Goal: Use online tool/utility: Utilize a website feature to perform a specific function

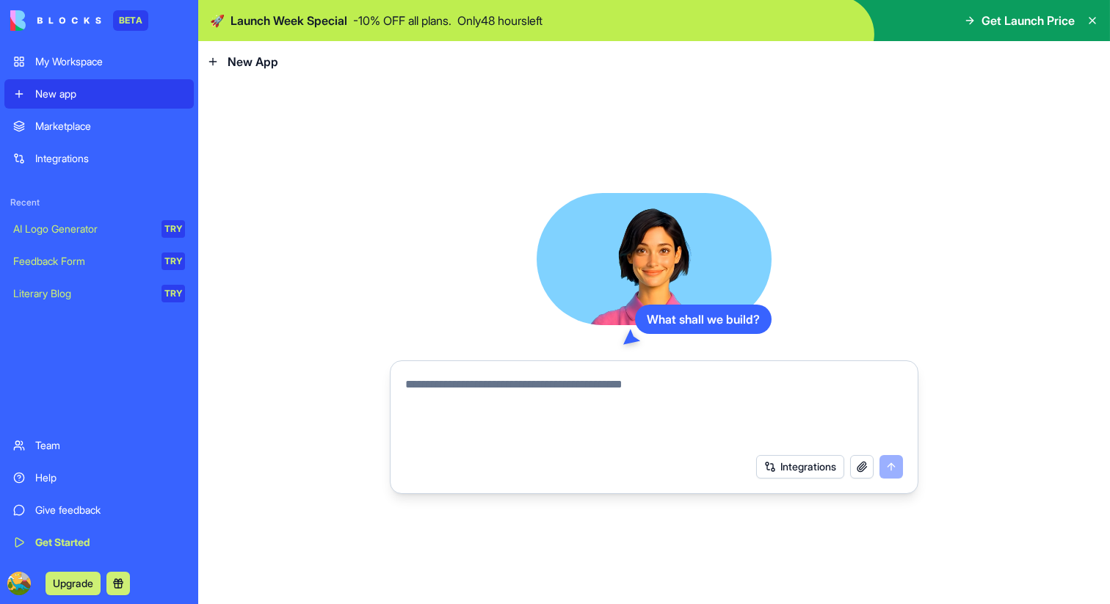
click at [121, 136] on link "Marketplace" at bounding box center [98, 126] width 189 height 29
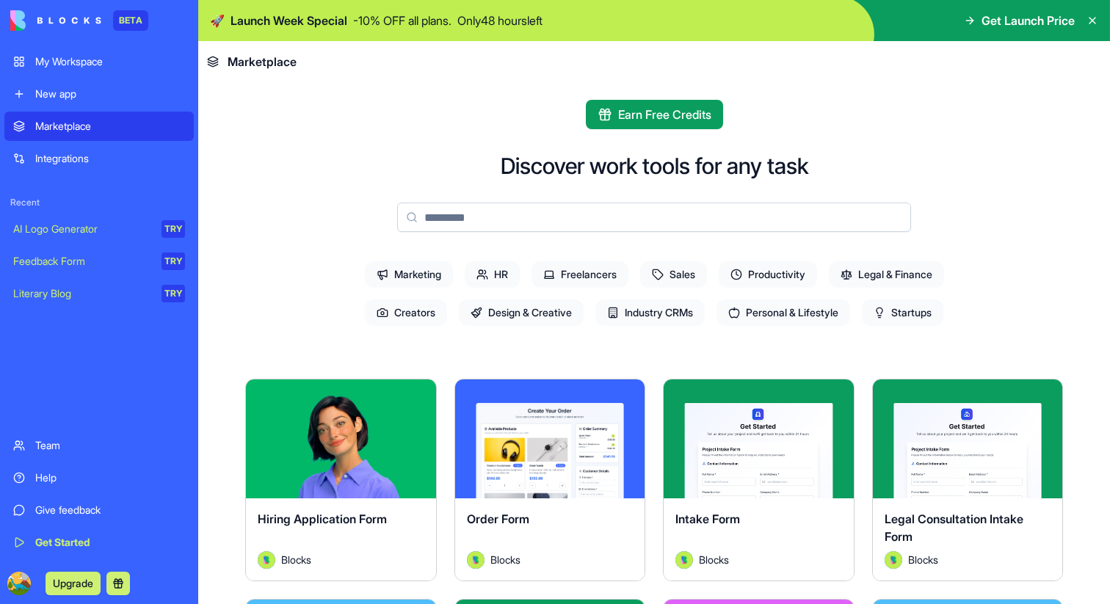
click at [121, 164] on div "Integrations" at bounding box center [110, 158] width 150 height 15
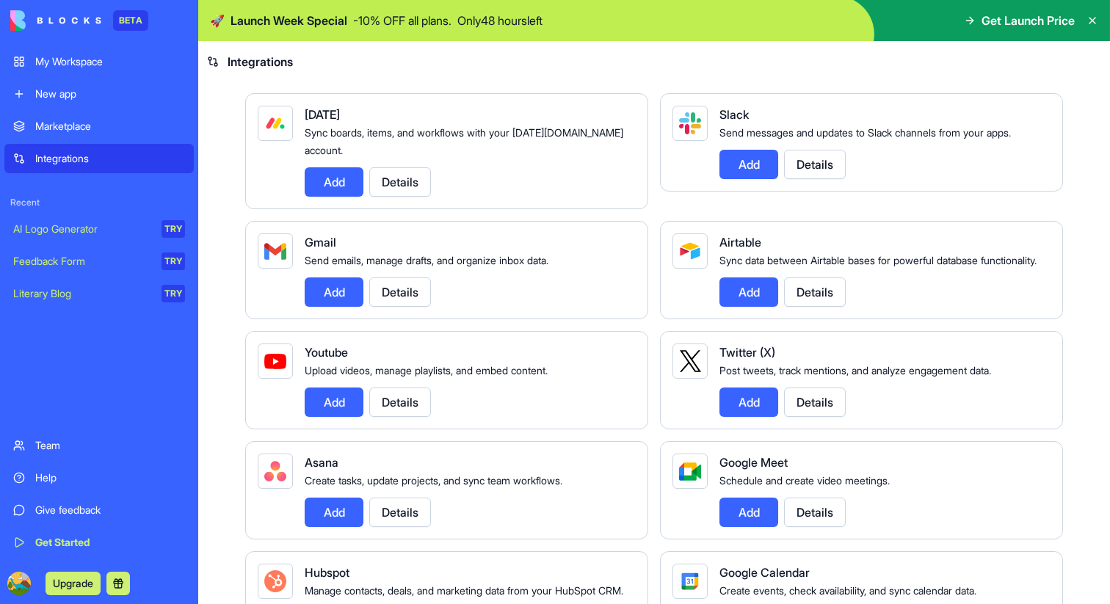
scroll to position [113, 0]
click at [123, 72] on link "My Workspace" at bounding box center [98, 61] width 189 height 29
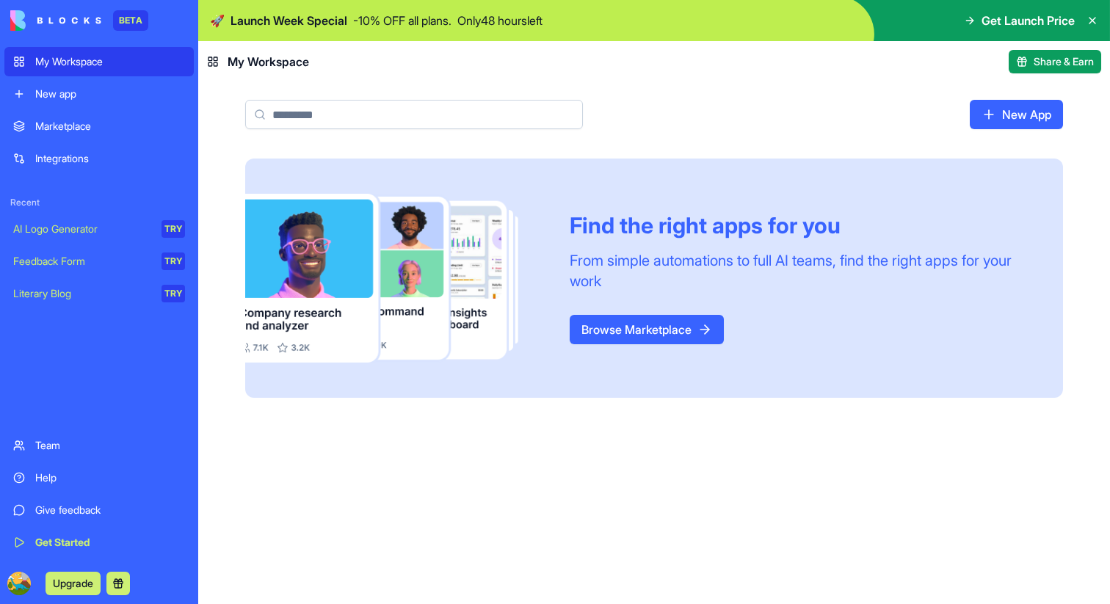
click at [118, 85] on link "New app" at bounding box center [98, 93] width 189 height 29
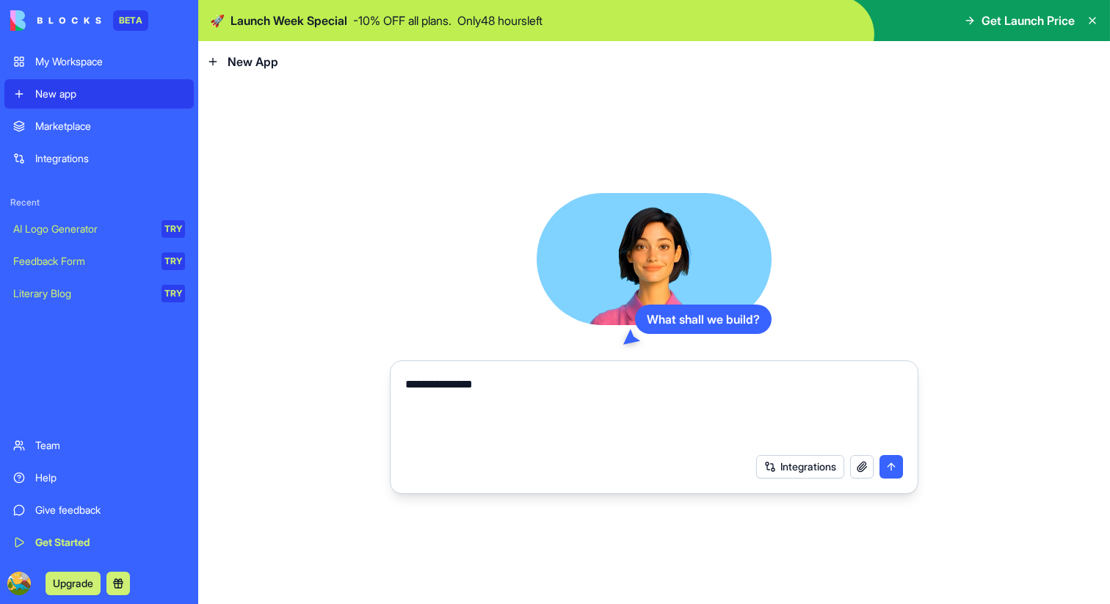
type textarea "**********"
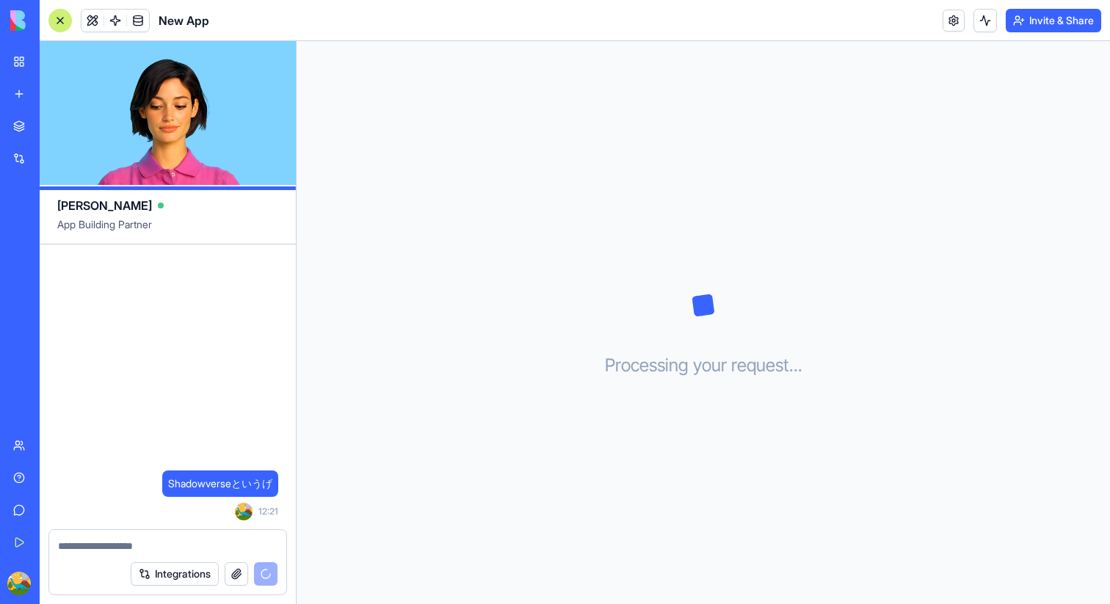
click at [12, 90] on link "New app" at bounding box center [33, 93] width 59 height 29
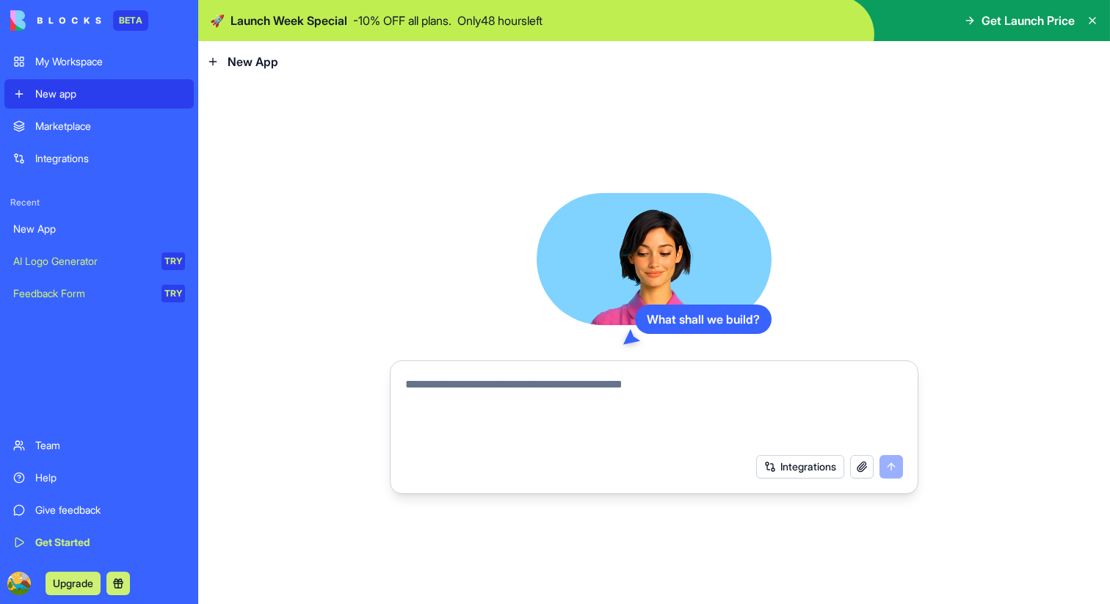
click at [516, 386] on textarea at bounding box center [654, 411] width 498 height 71
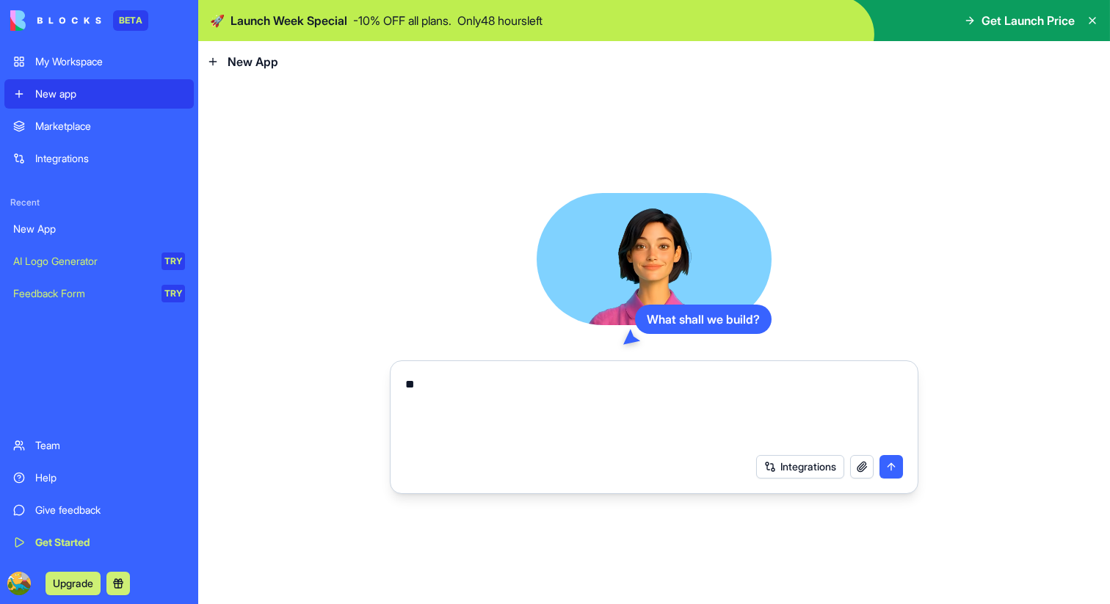
type textarea "*"
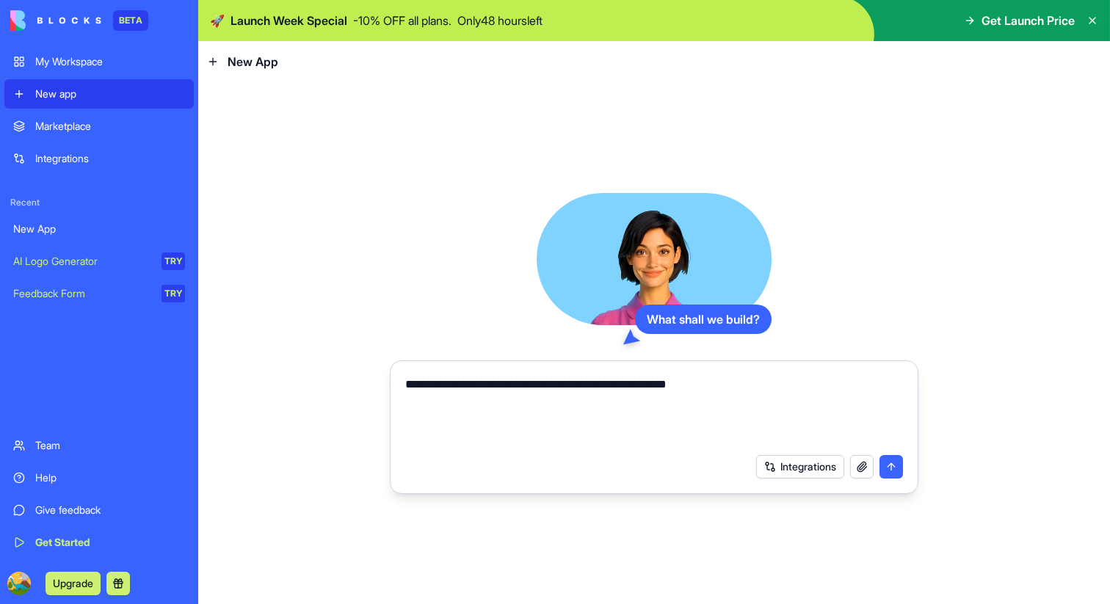
type textarea "**********"
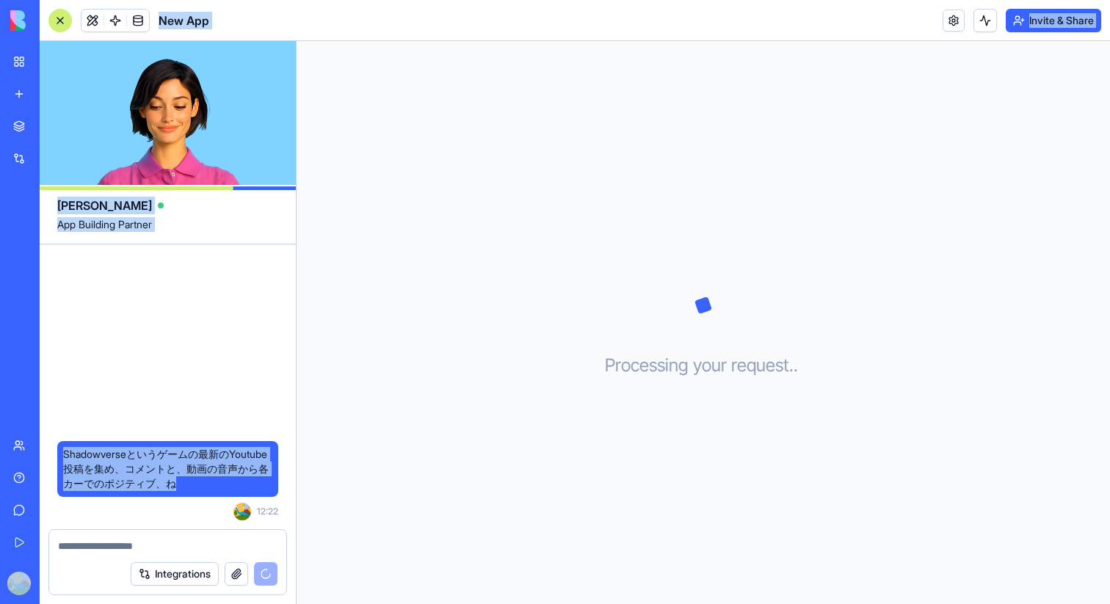
drag, startPoint x: 192, startPoint y: 484, endPoint x: 172, endPoint y: 463, distance: 29.6
click at [174, 463] on div "BETA My Workspace New app Marketplace Integrations Recent New App New App AI Lo…" at bounding box center [555, 302] width 1110 height 604
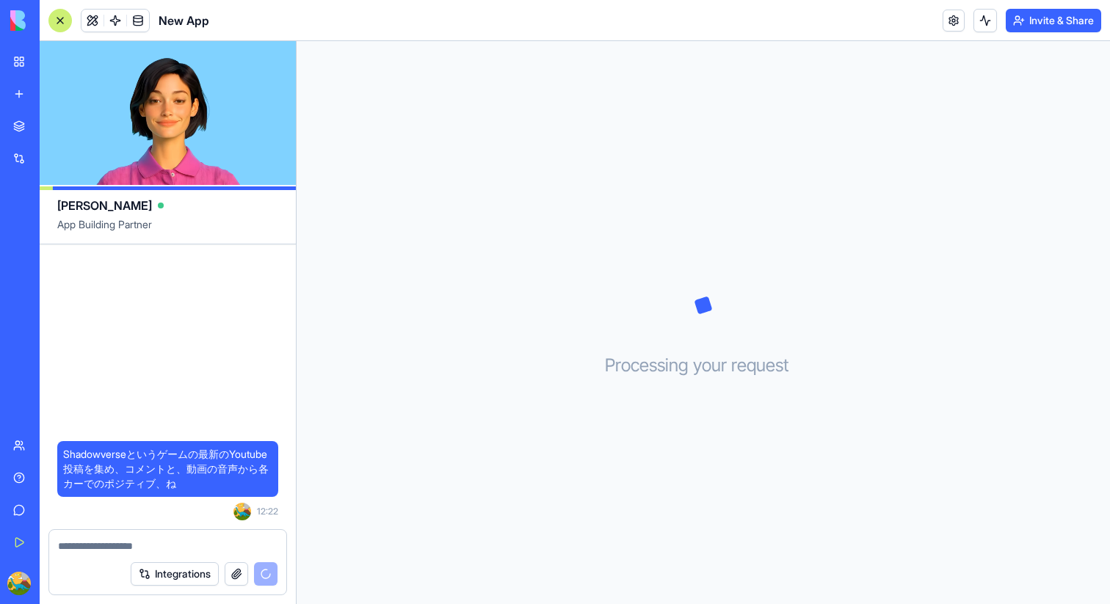
click at [247, 469] on span "Shadowverseというゲームの最新のYoutube投稿を集め、コメントと、動画の音声から各カーでのポジティブ、ね" at bounding box center [167, 469] width 209 height 44
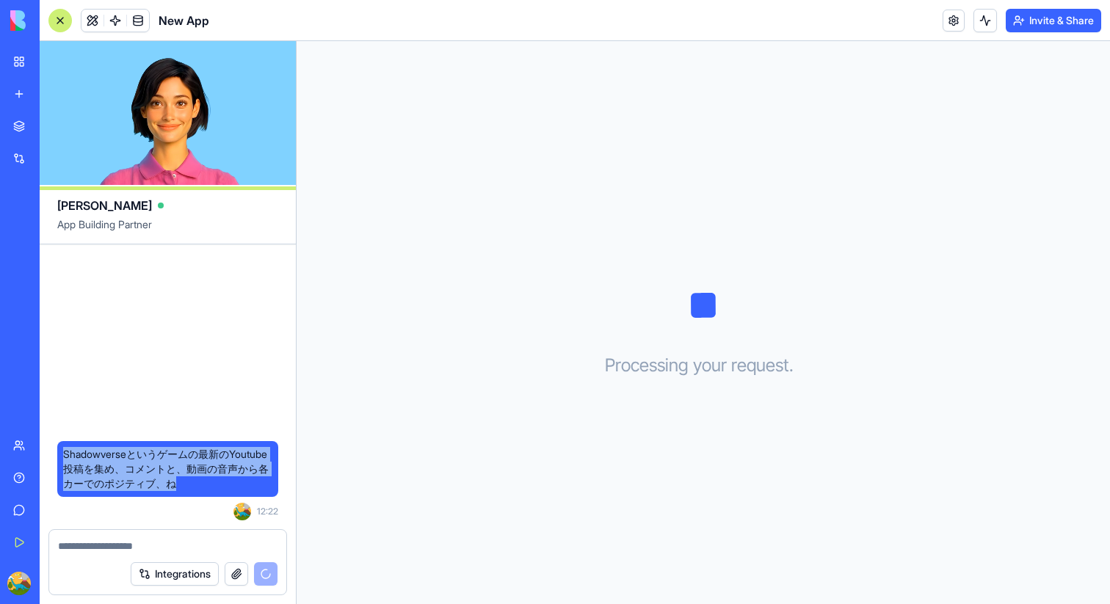
drag, startPoint x: 188, startPoint y: 485, endPoint x: 62, endPoint y: 450, distance: 131.0
click at [62, 450] on div "Shadowverseというゲームの最新のYoutube投稿を集め、コメントと、動画の音声から各カーでのポジティブ、ね" at bounding box center [167, 469] width 221 height 56
copy span "Shadowverseというゲームの最新のYoutube投稿を集め、コメントと、動画の音声から各カーでのポジティブ、ね"
click at [19, 99] on link "New app" at bounding box center [33, 93] width 59 height 29
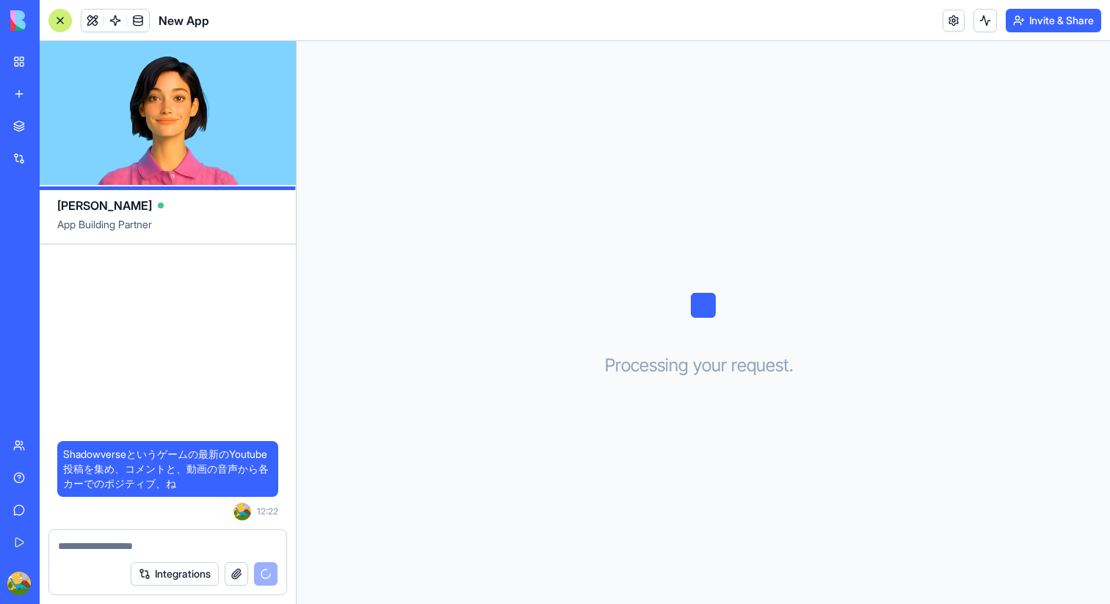
click at [63, 104] on link "New app" at bounding box center [33, 93] width 59 height 29
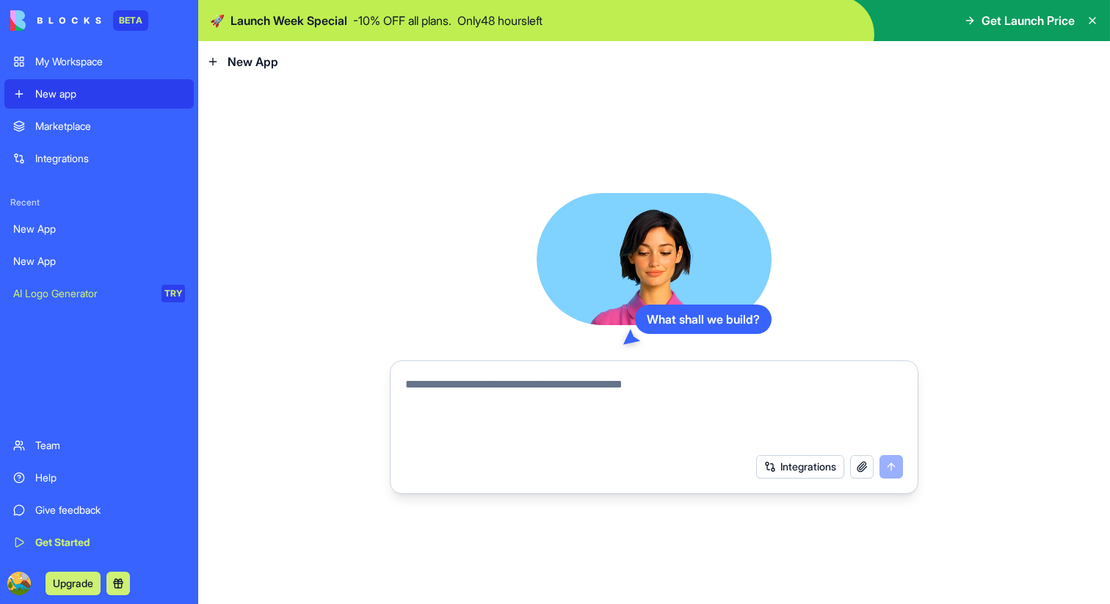
click at [594, 425] on textarea at bounding box center [654, 411] width 498 height 71
paste textarea "**********"
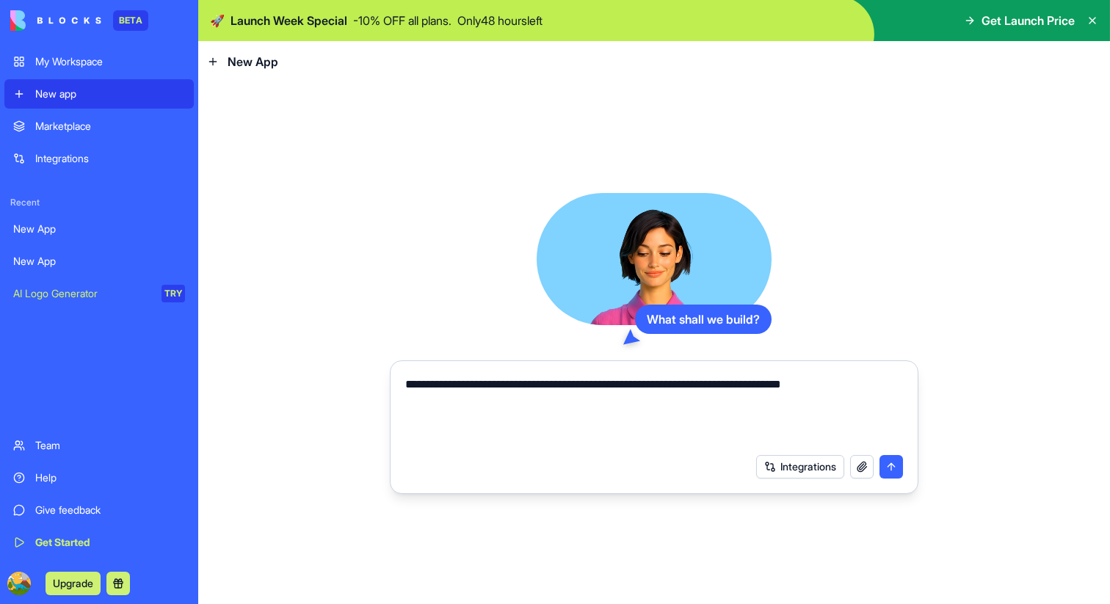
type textarea "**********"
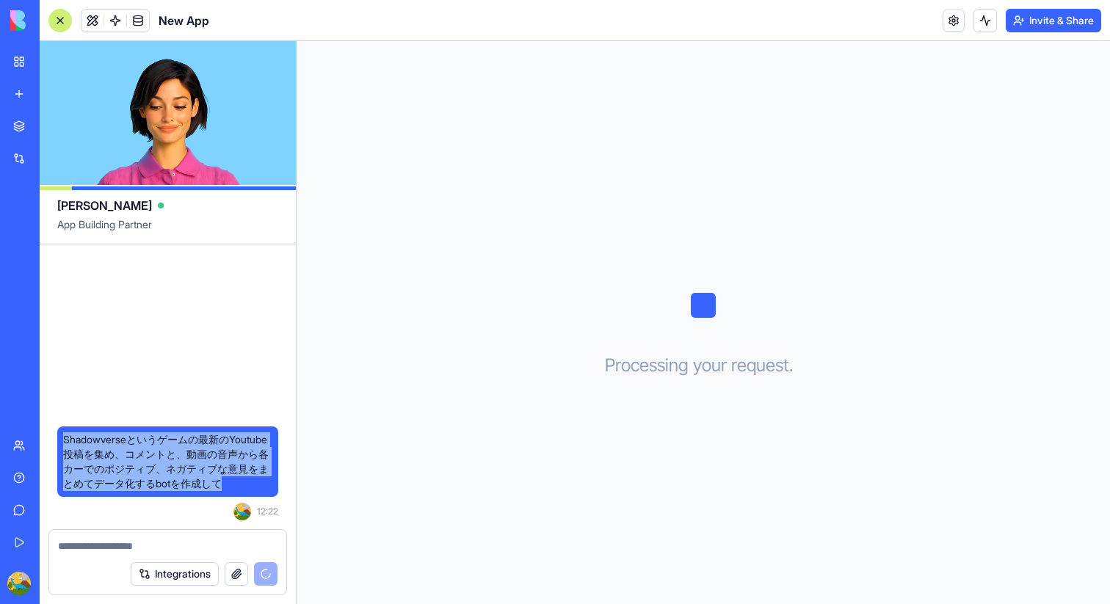
drag, startPoint x: 250, startPoint y: 496, endPoint x: 63, endPoint y: 441, distance: 195.2
click at [63, 441] on div "Shadowverseというゲームの最新のYoutube投稿を集め、コメントと、動画の音声から各カーでのポジティブ、ネガティブな意見をまとめてデータ化するbo…" at bounding box center [167, 462] width 221 height 71
copy span "Shadowverseというゲームの最新のYoutube投稿を集め、コメントと、動画の音声から各カーでのポジティブ、ネガティブな意見をまとめてデータ化するbo…"
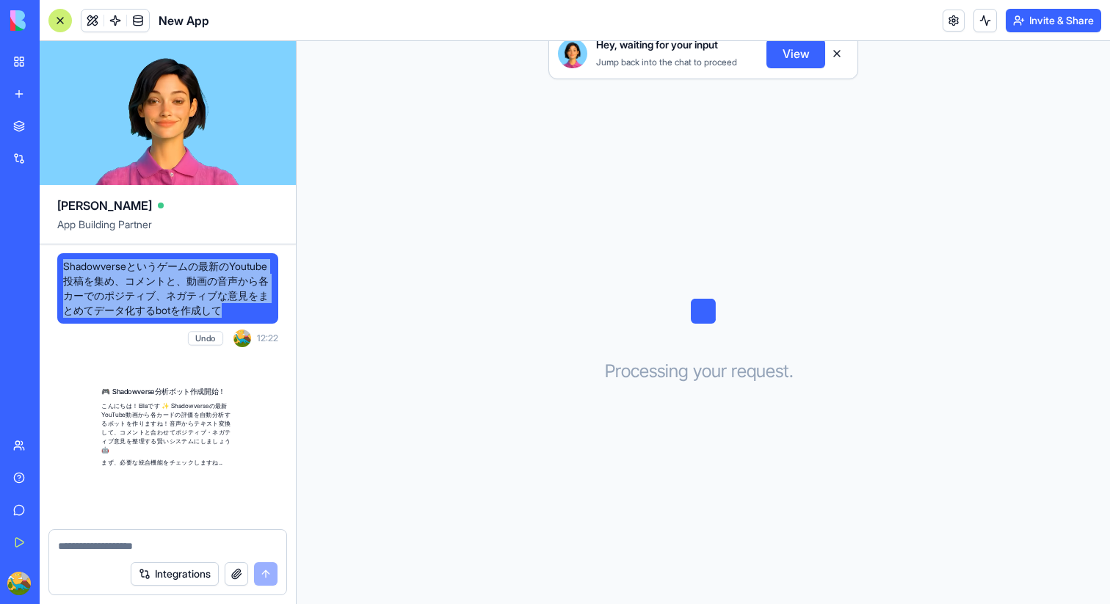
scroll to position [279, 0]
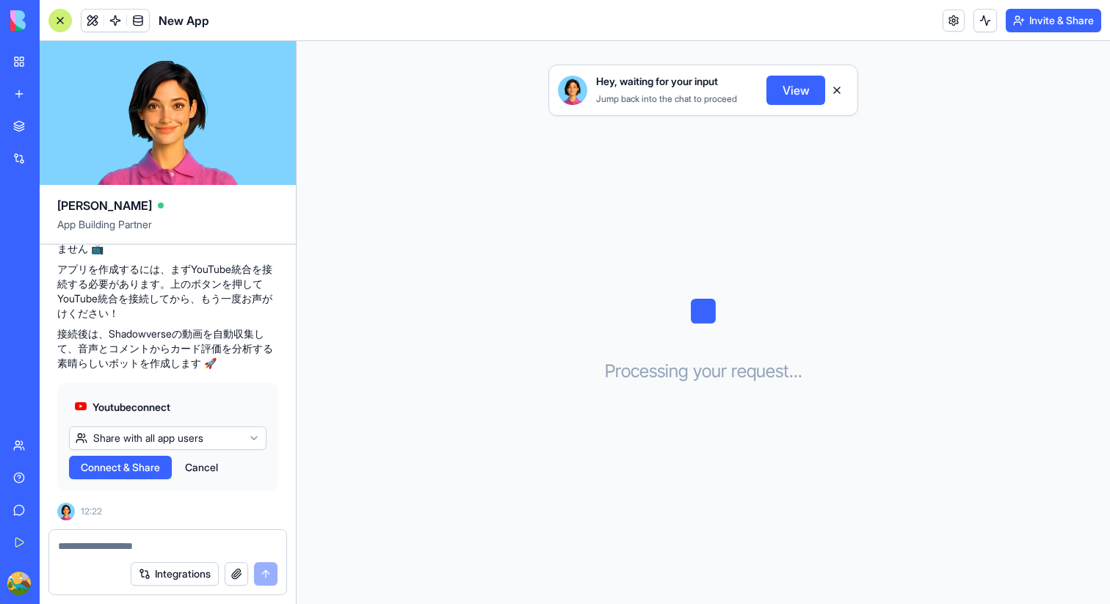
click at [120, 472] on span "Connect & Share" at bounding box center [120, 467] width 79 height 15
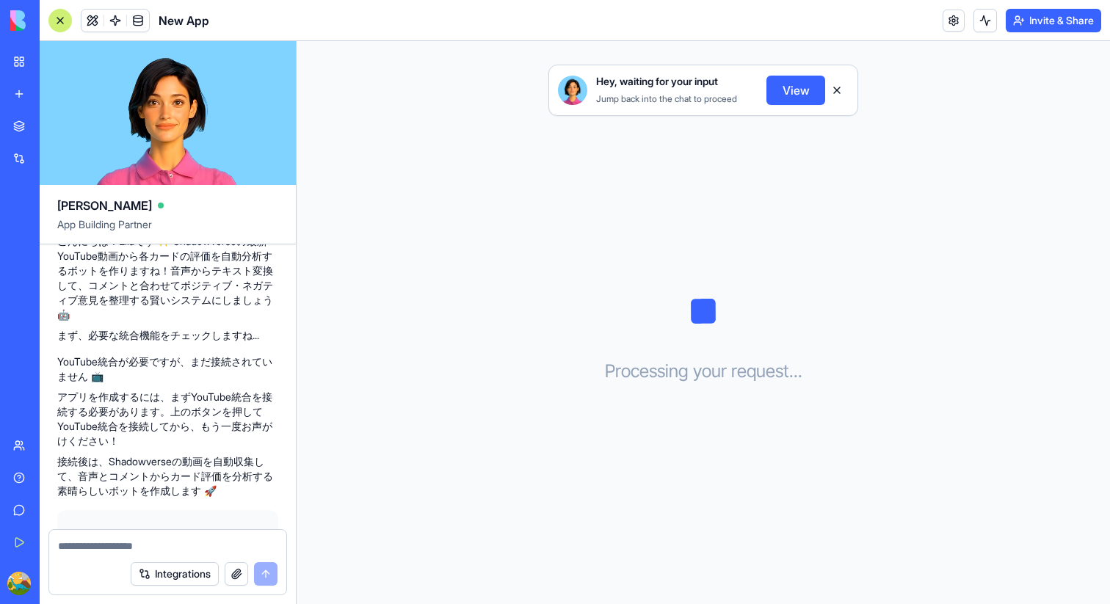
scroll to position [279, 0]
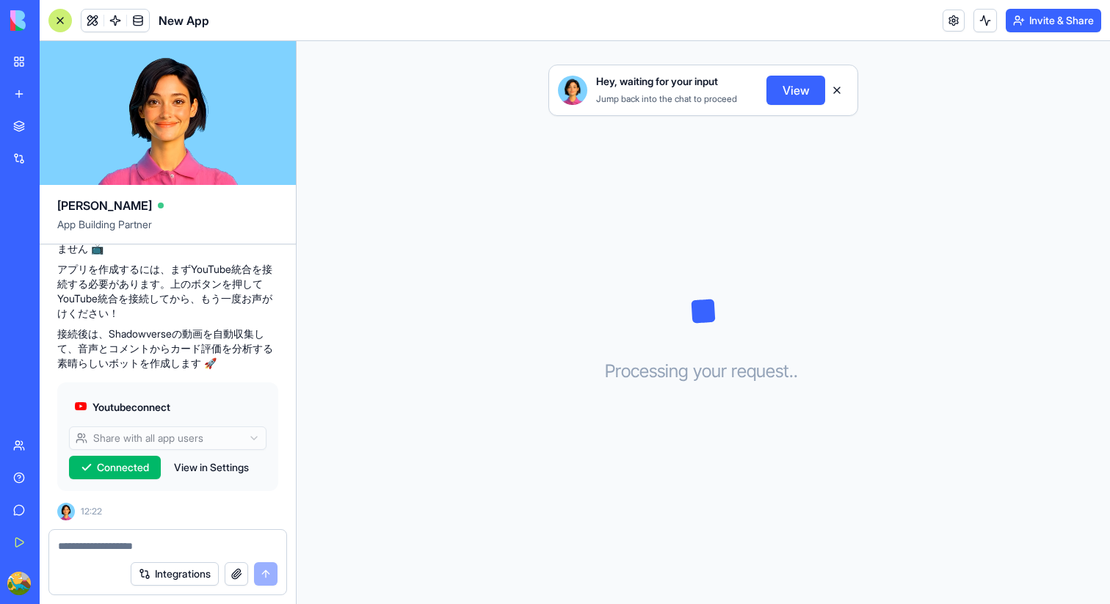
click at [133, 463] on span "Connected" at bounding box center [123, 467] width 52 height 15
click at [116, 472] on span "Connected" at bounding box center [123, 467] width 52 height 15
click at [200, 471] on button "View in Settings" at bounding box center [212, 468] width 90 height 24
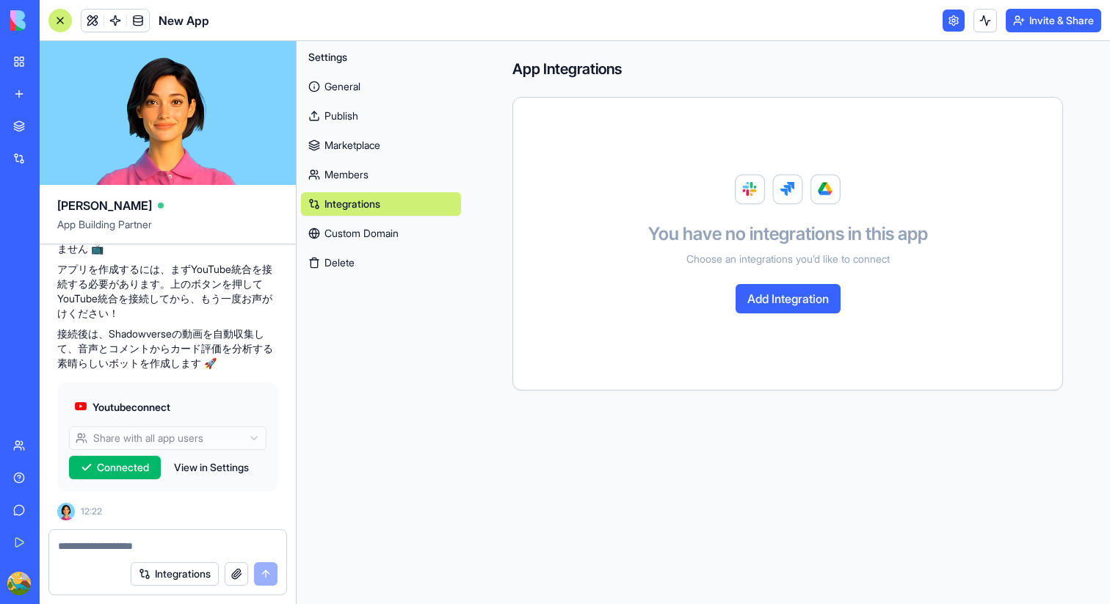
click at [815, 304] on button "Add Integration" at bounding box center [788, 298] width 105 height 29
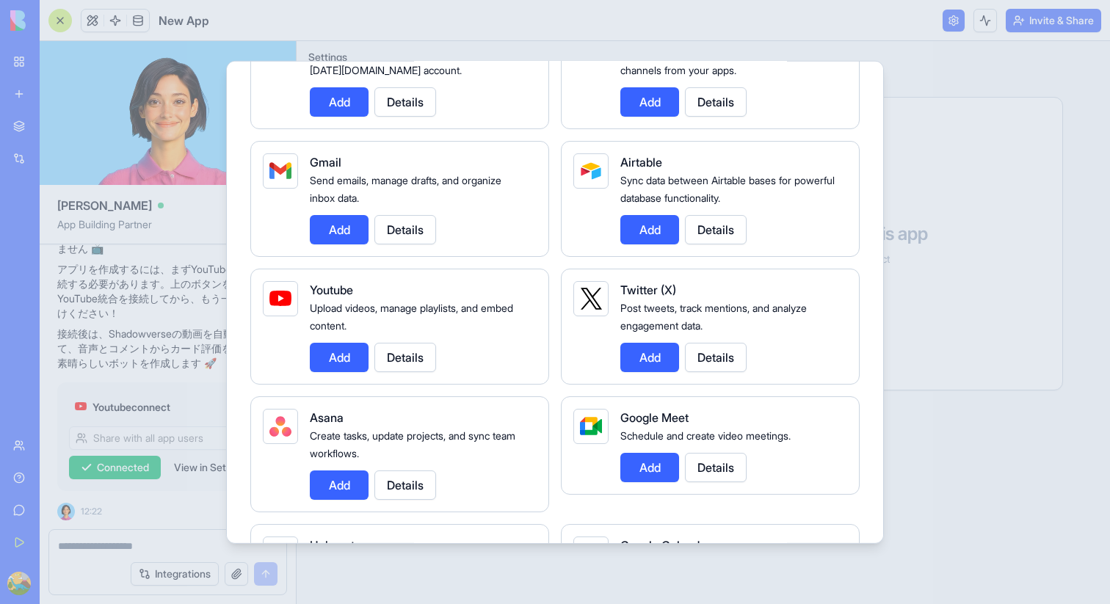
scroll to position [192, 0]
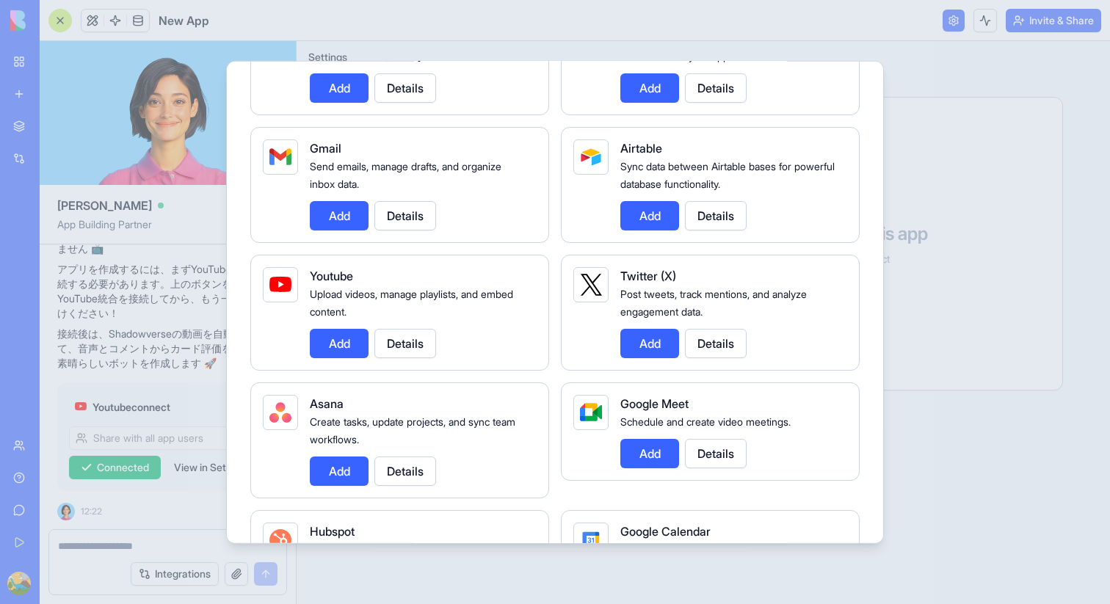
click at [350, 352] on button "Add" at bounding box center [339, 342] width 59 height 29
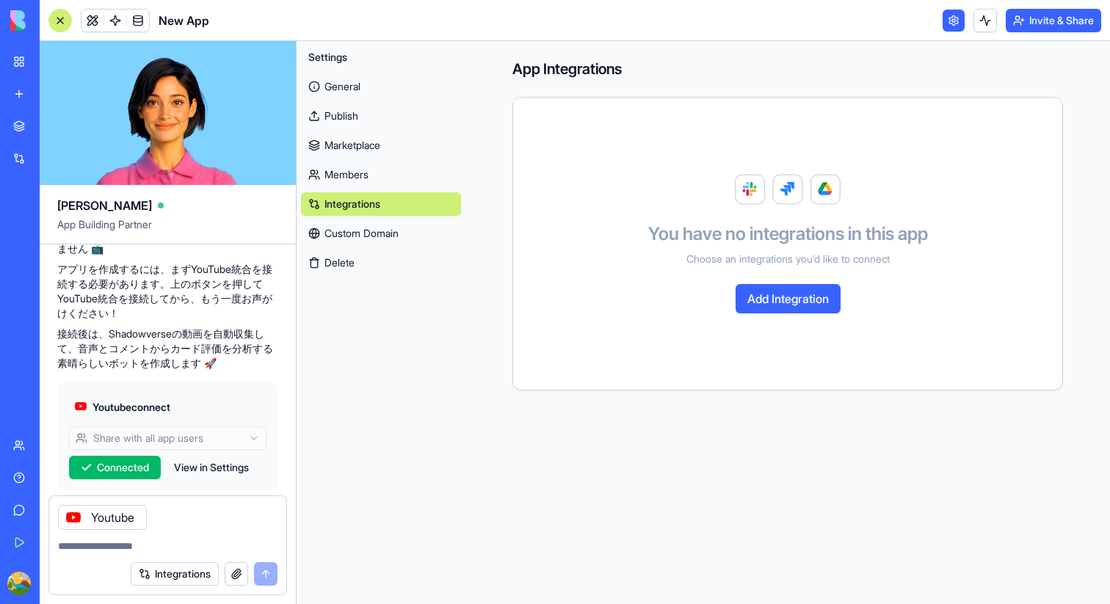
click at [780, 306] on button "Add Integration" at bounding box center [788, 298] width 105 height 29
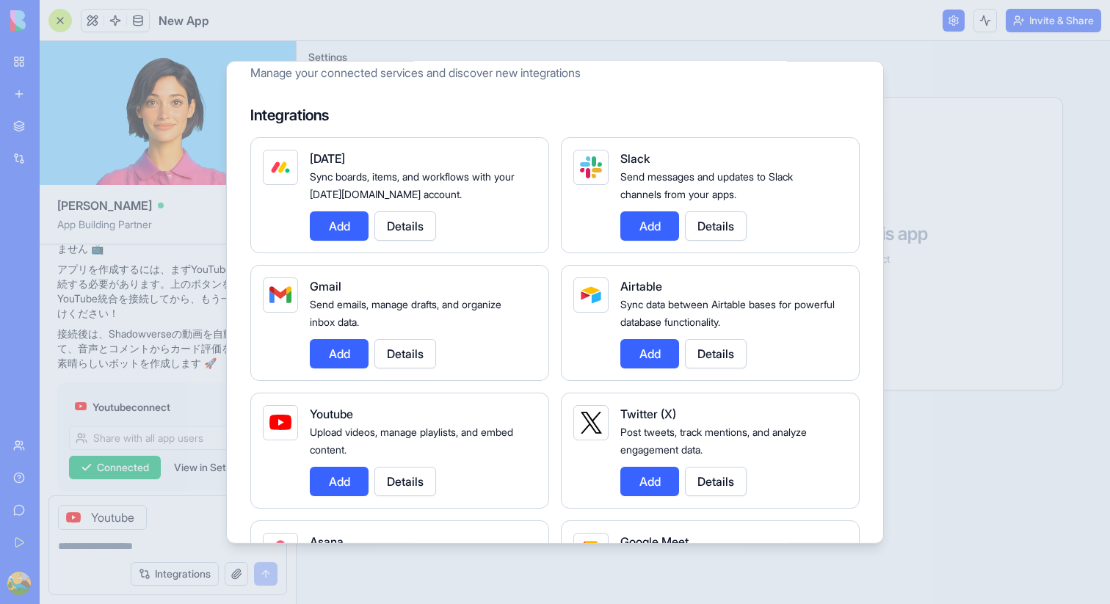
scroll to position [99, 0]
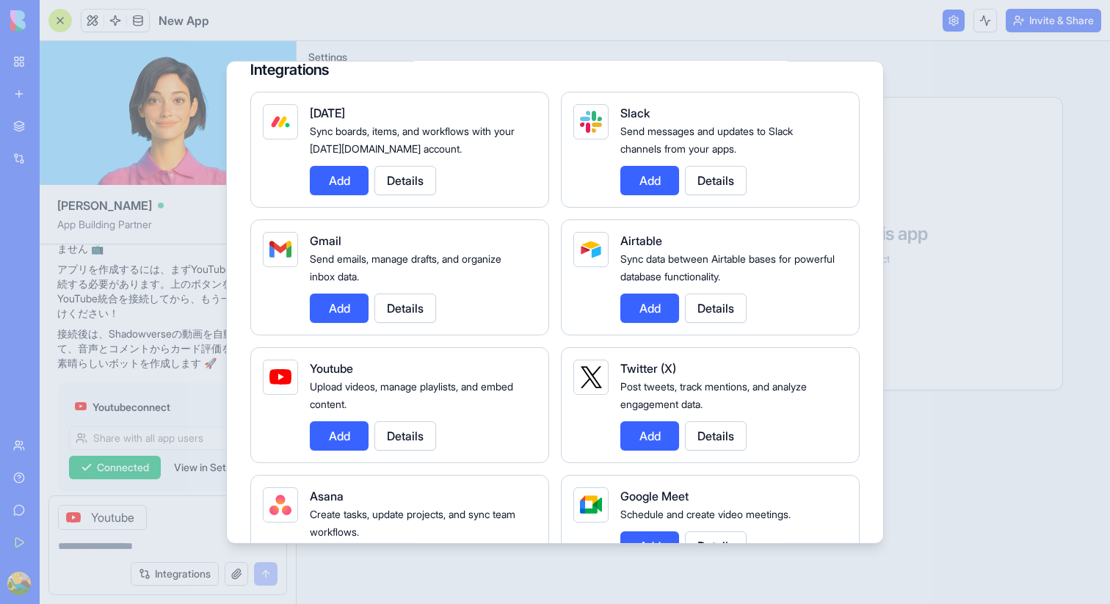
click at [337, 433] on button "Add" at bounding box center [339, 435] width 59 height 29
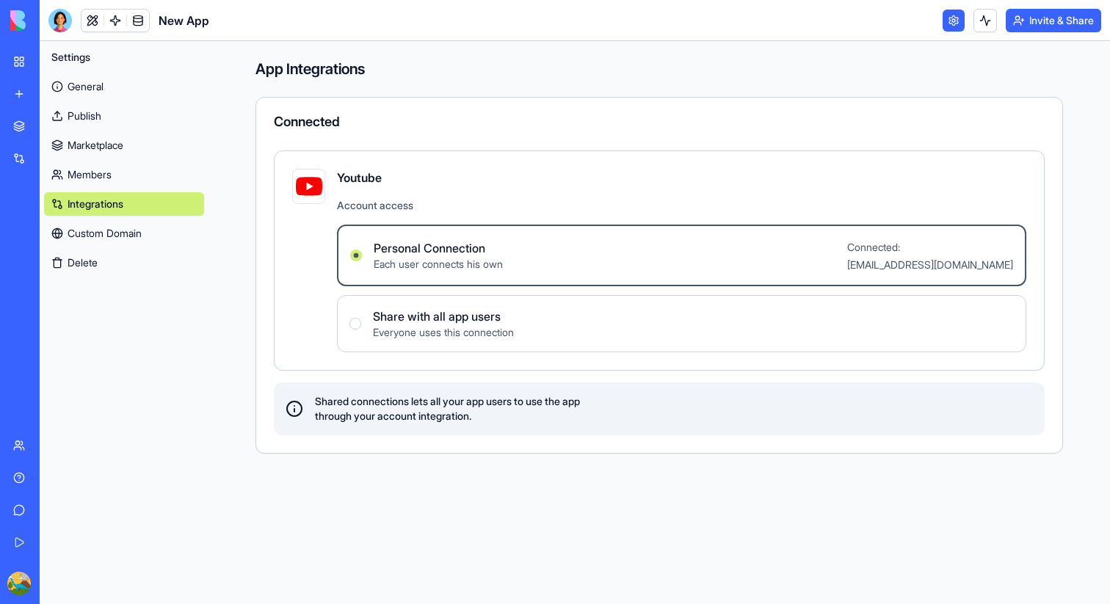
click at [27, 89] on link "New app" at bounding box center [33, 93] width 59 height 29
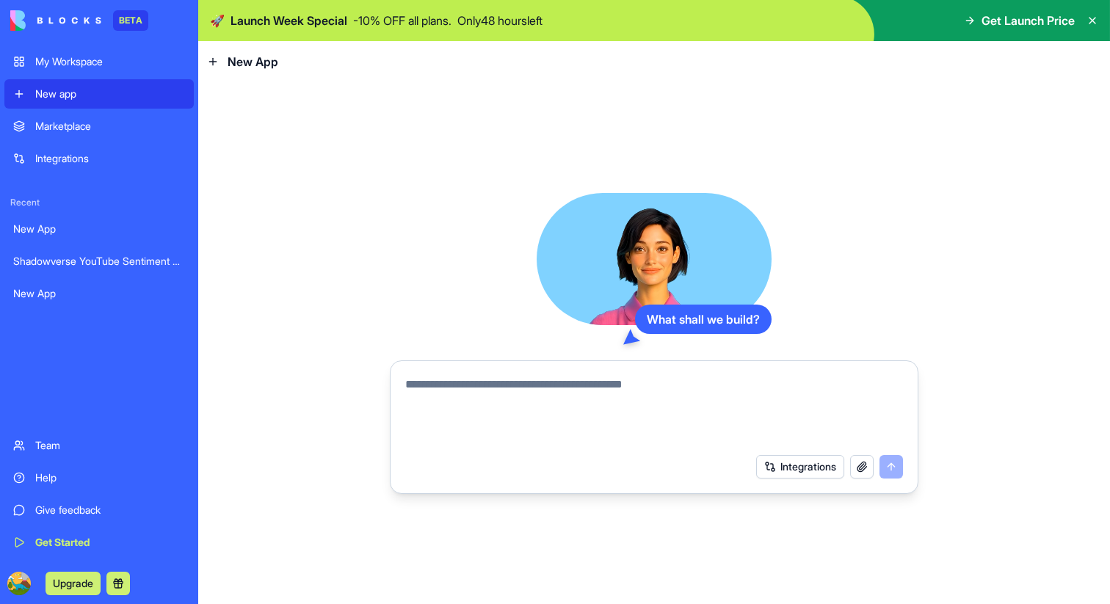
click at [108, 254] on div "Shadowverse YouTube Sentiment Analyzer" at bounding box center [99, 261] width 172 height 15
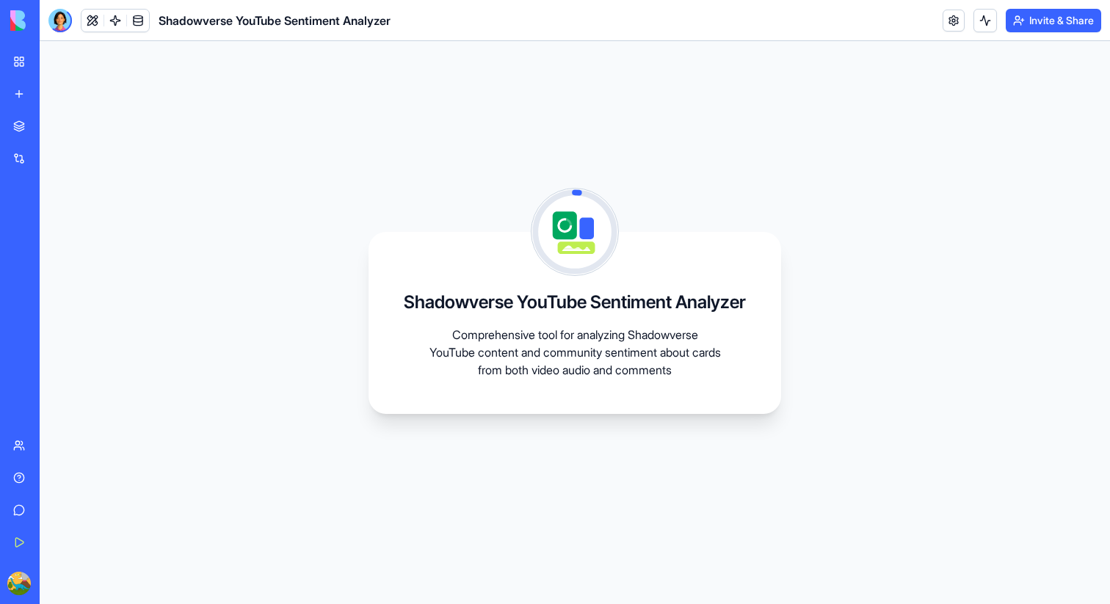
click at [829, 118] on div "Shadowverse YouTube Sentiment Analyzer Comprehensive tool for analyzing Shadowv…" at bounding box center [575, 322] width 1071 height 563
click at [63, 220] on link "New App" at bounding box center [33, 228] width 59 height 29
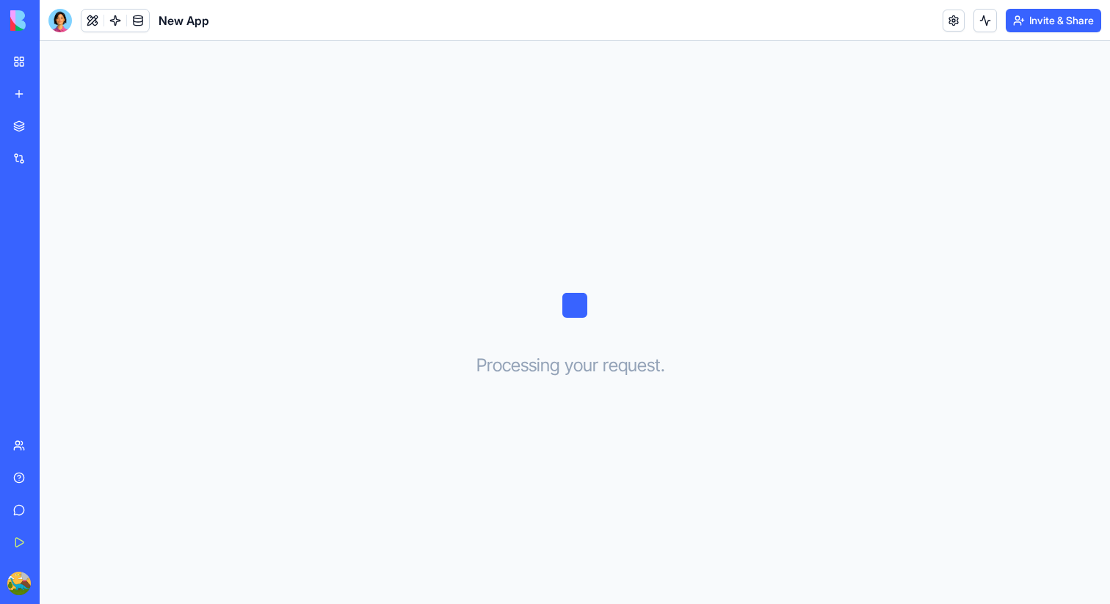
click at [54, 259] on div "Shadowverse YouTube Sentiment Analyzer" at bounding box center [33, 261] width 41 height 15
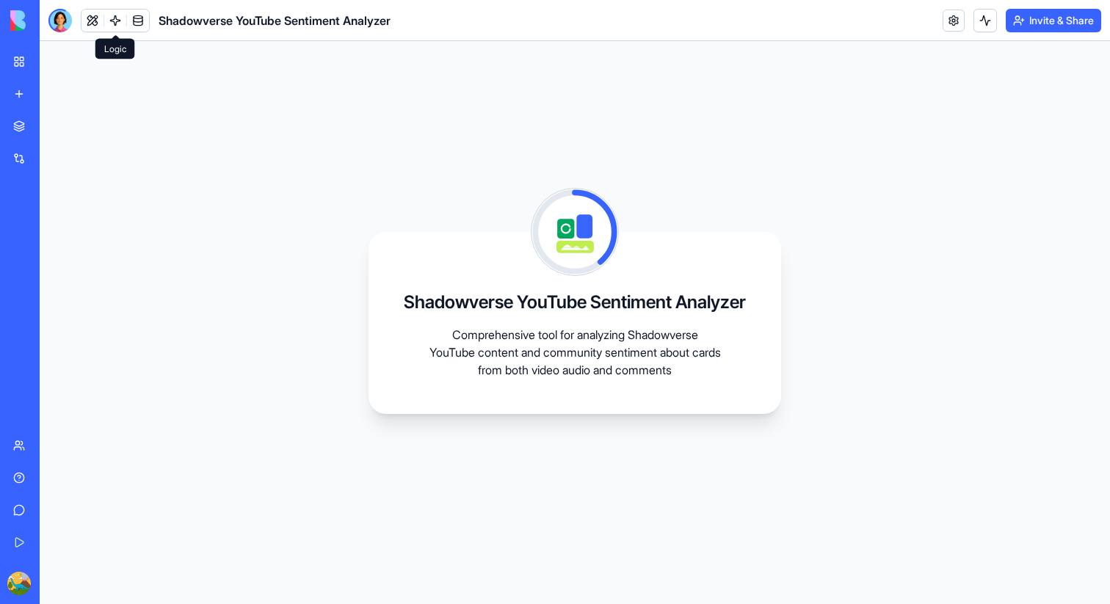
click at [115, 20] on link at bounding box center [115, 21] width 22 height 22
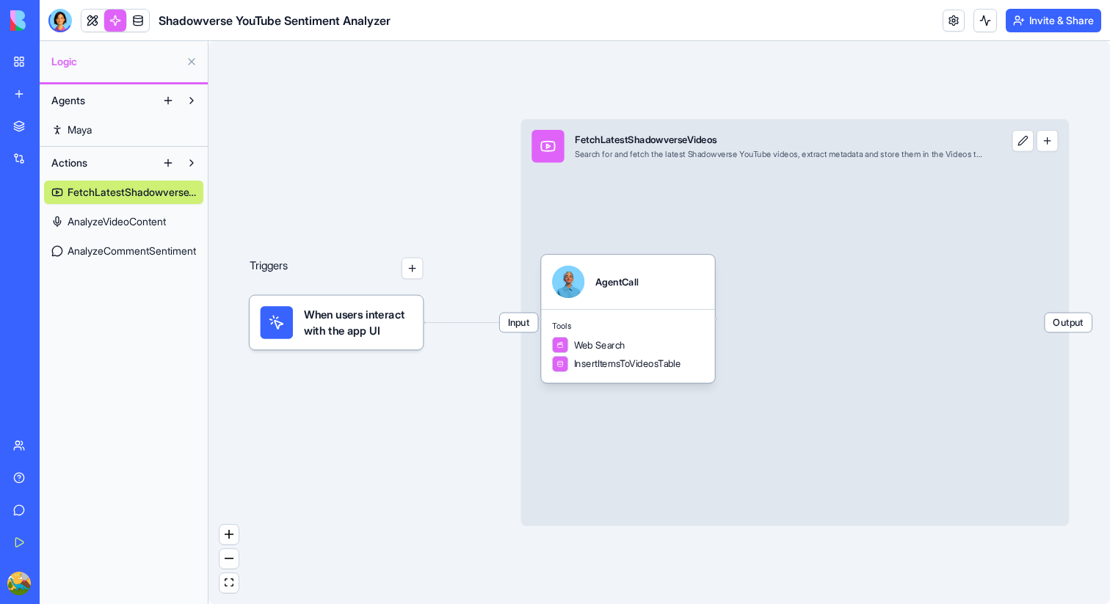
click at [146, 215] on span "AnalyzeVideoContent" at bounding box center [117, 221] width 98 height 15
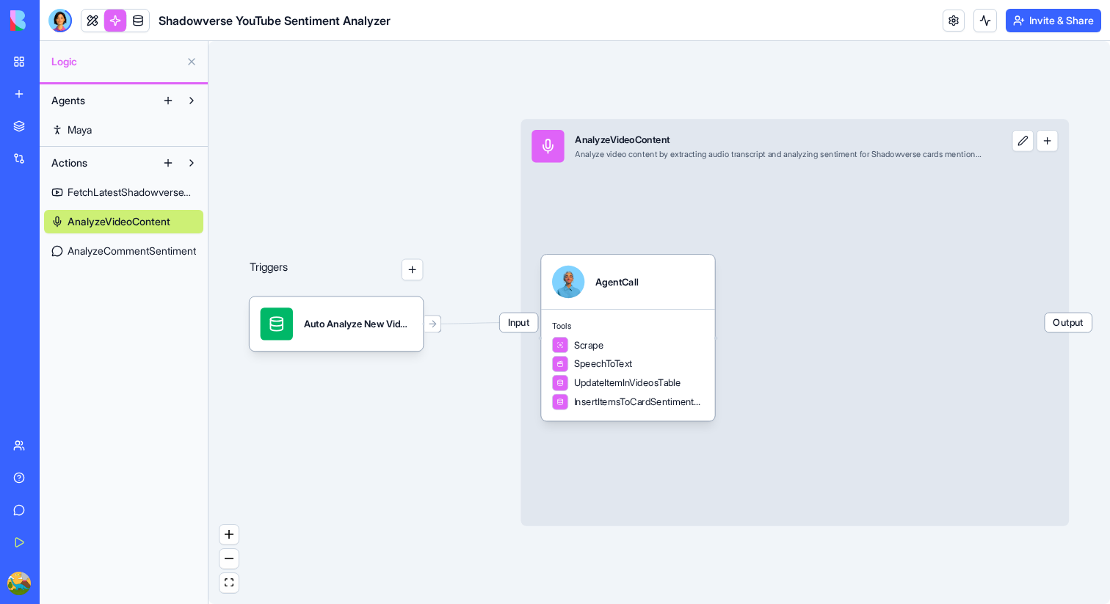
click at [147, 242] on link "AnalyzeCommentSentiment" at bounding box center [123, 251] width 159 height 24
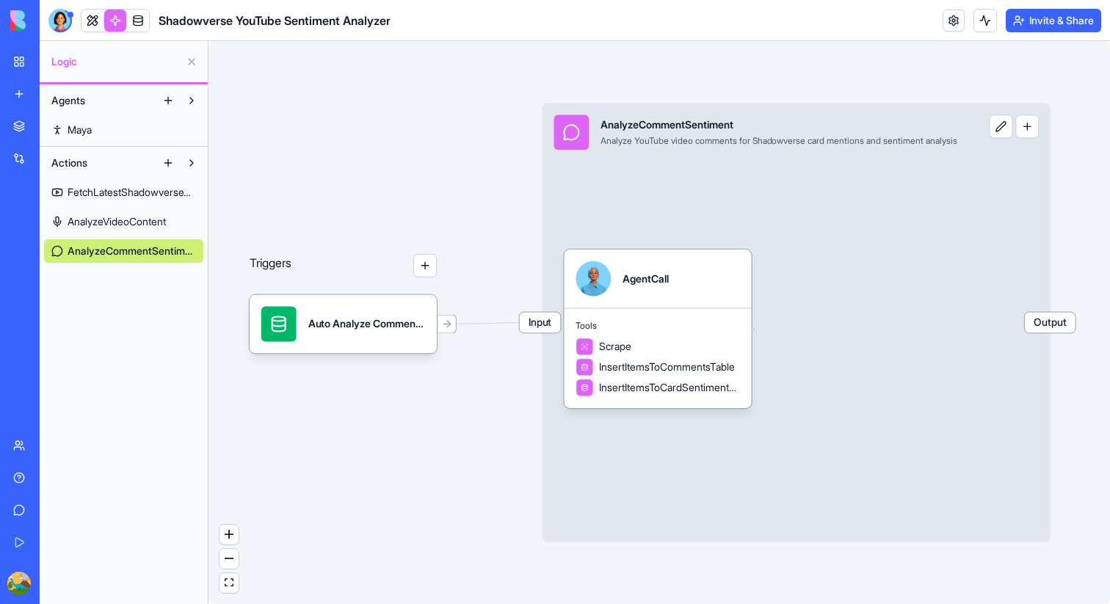
click at [105, 129] on link "Maya" at bounding box center [123, 130] width 159 height 24
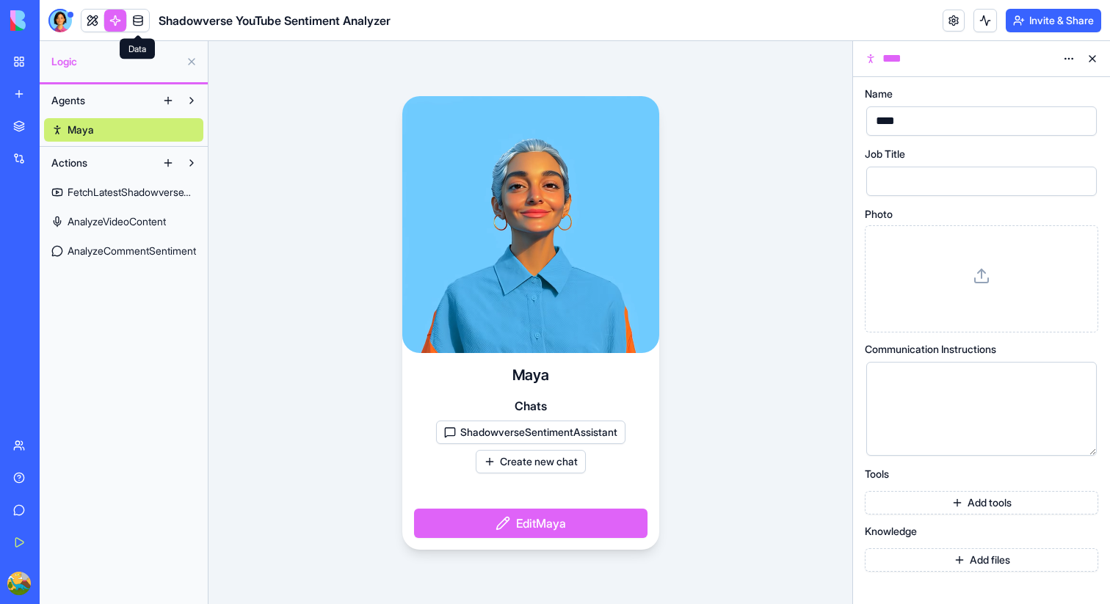
click at [137, 16] on link at bounding box center [138, 21] width 22 height 22
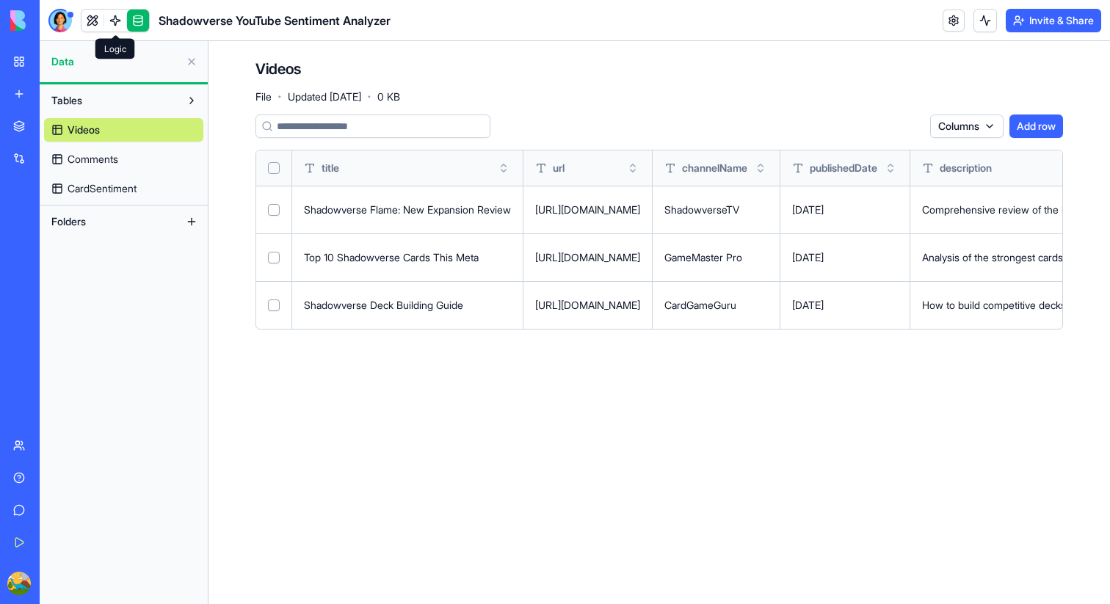
click at [111, 162] on span "Comments" at bounding box center [93, 159] width 51 height 15
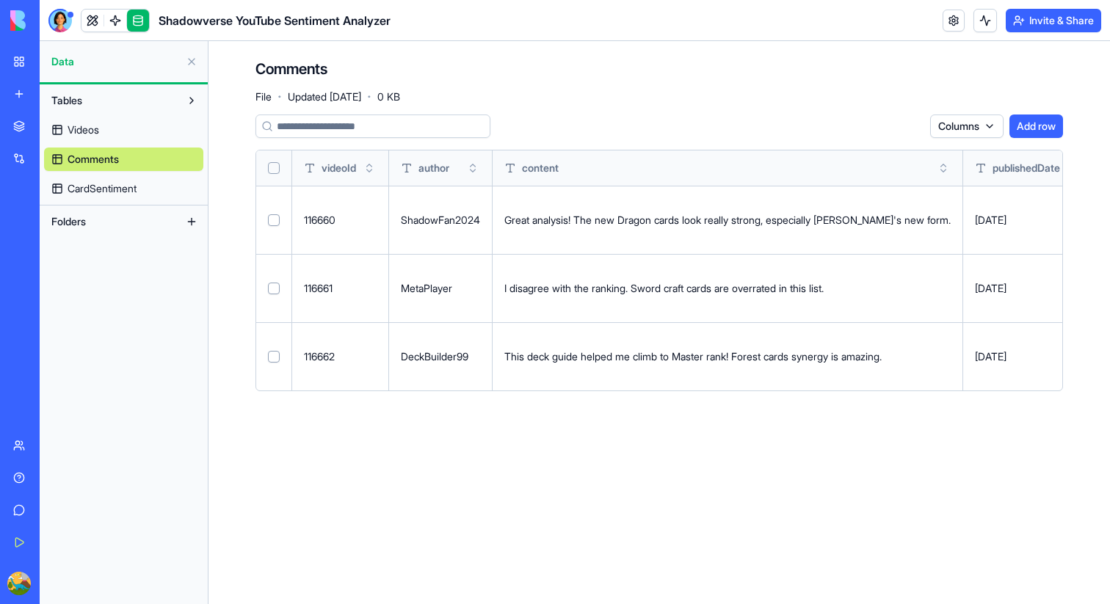
click at [80, 189] on span "CardSentiment" at bounding box center [102, 188] width 69 height 15
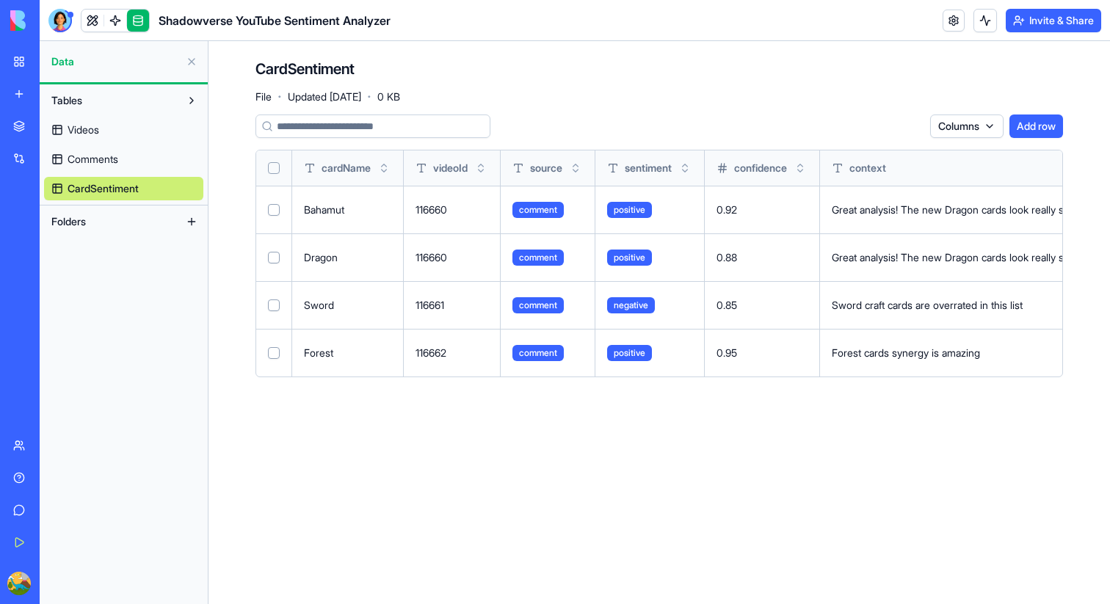
click at [132, 136] on link "Videos" at bounding box center [123, 130] width 159 height 24
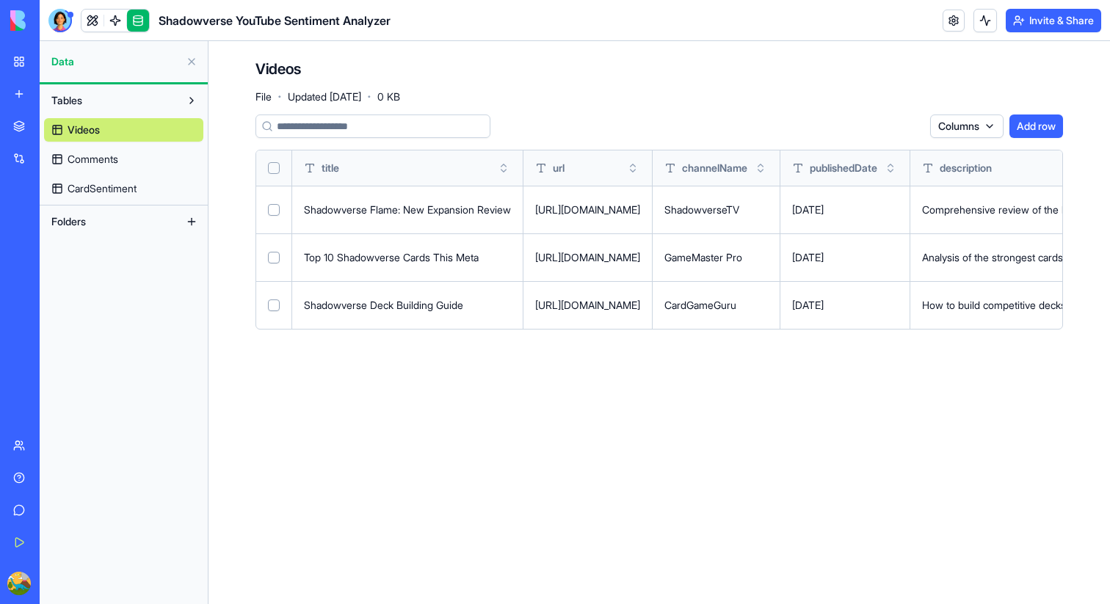
click at [137, 153] on link "Comments" at bounding box center [123, 160] width 159 height 24
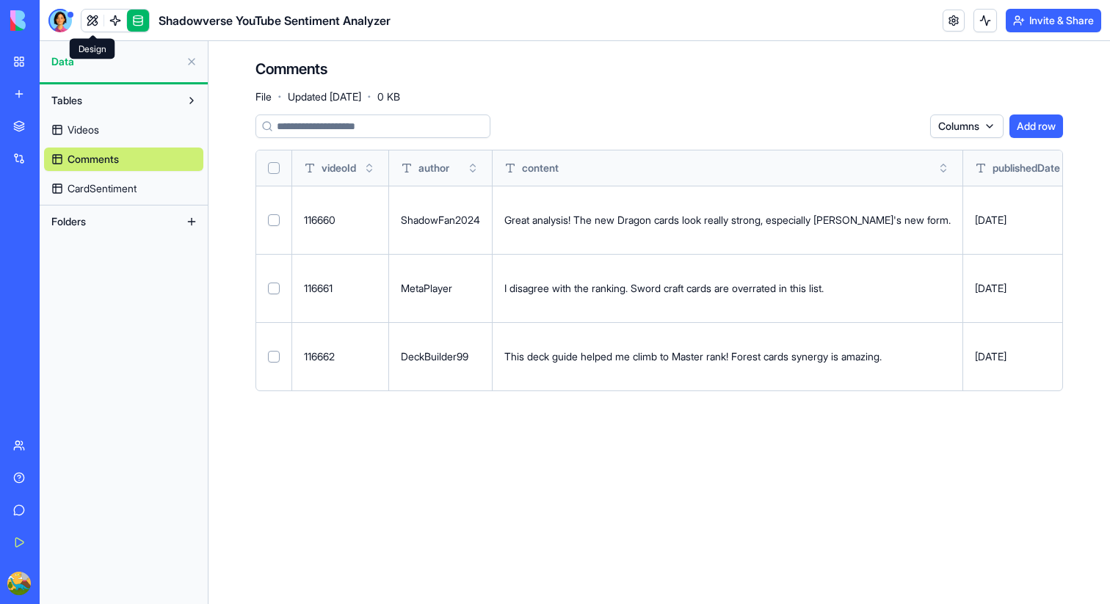
click at [84, 18] on span at bounding box center [92, 20] width 41 height 41
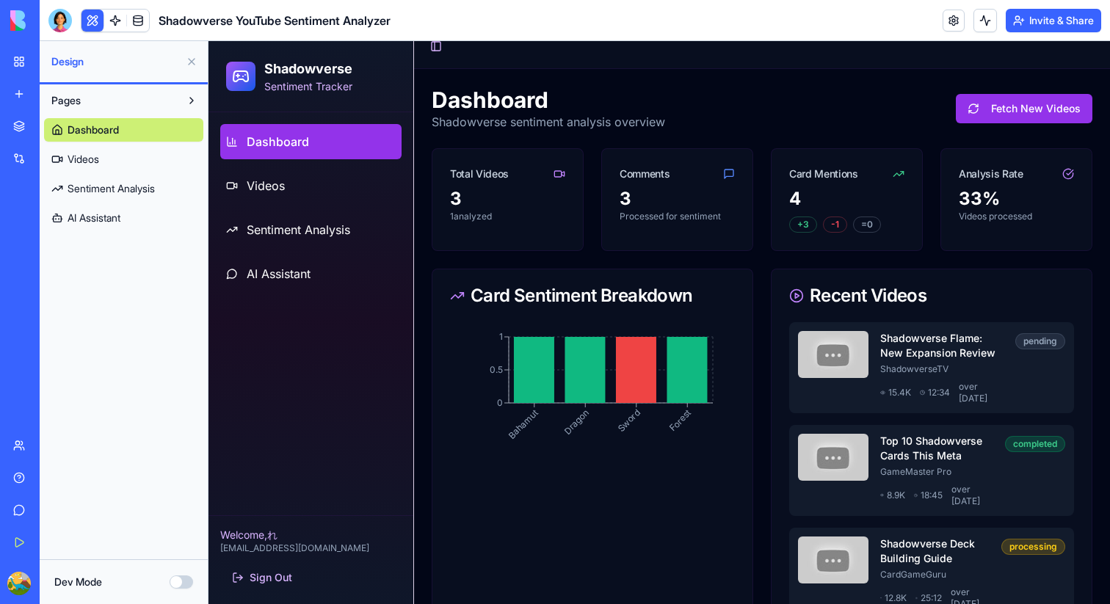
scroll to position [11, 0]
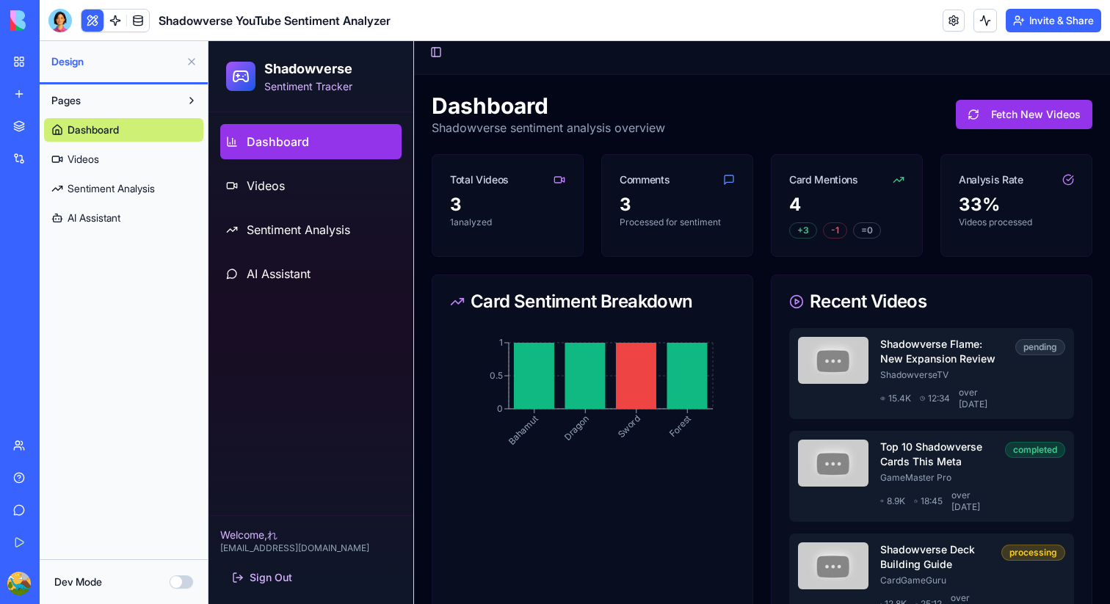
click at [54, 257] on div "Shadowverse YouTube Sentiment Analyzer" at bounding box center [33, 261] width 41 height 15
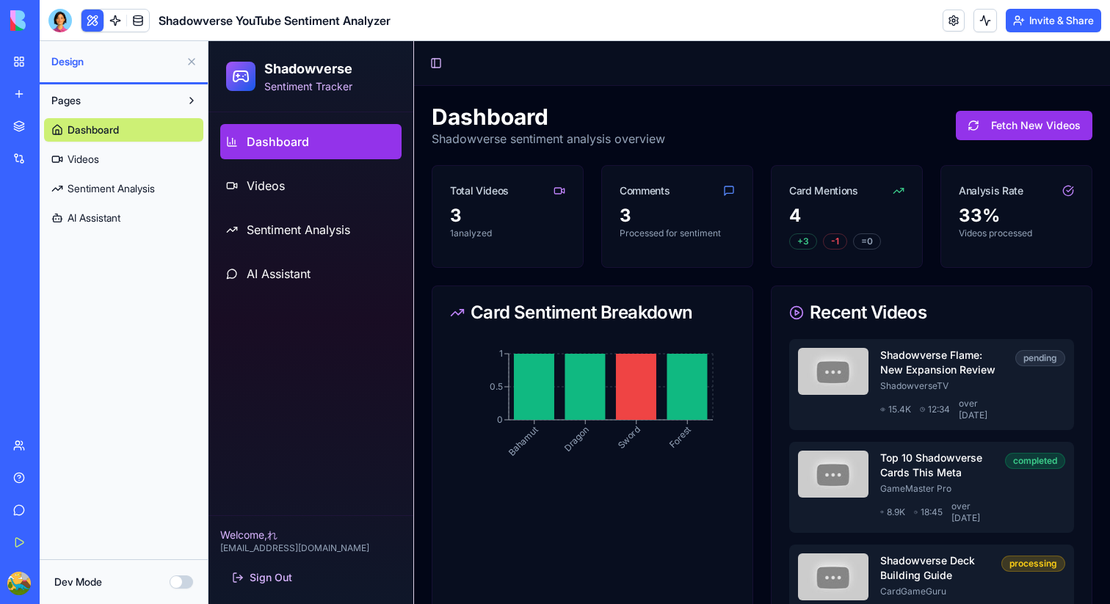
click at [63, 103] on link "New app" at bounding box center [33, 93] width 59 height 29
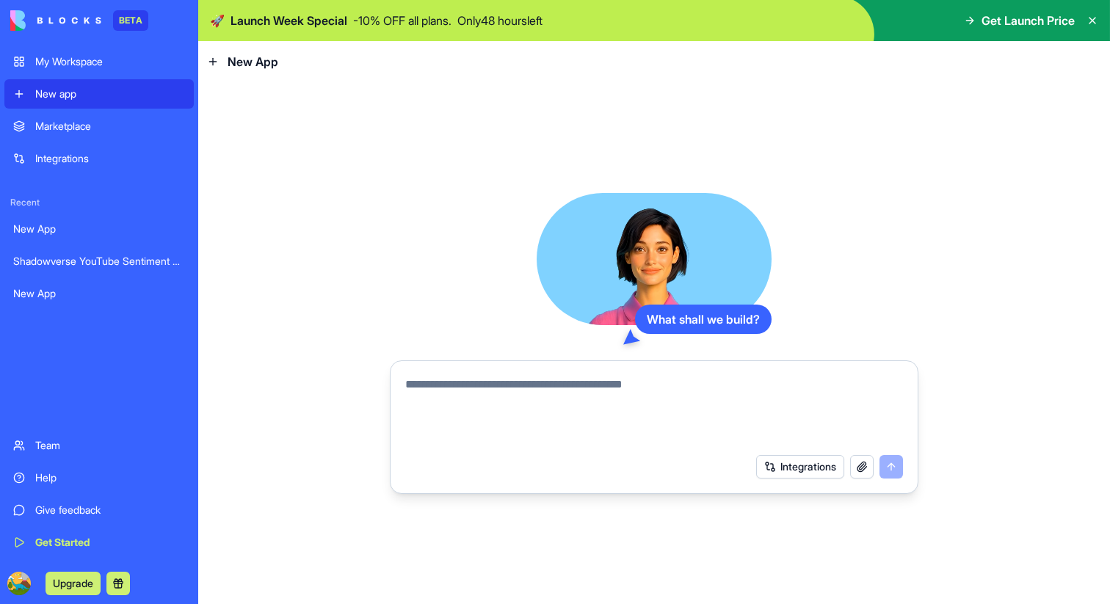
click at [70, 151] on div "Integrations" at bounding box center [110, 158] width 150 height 15
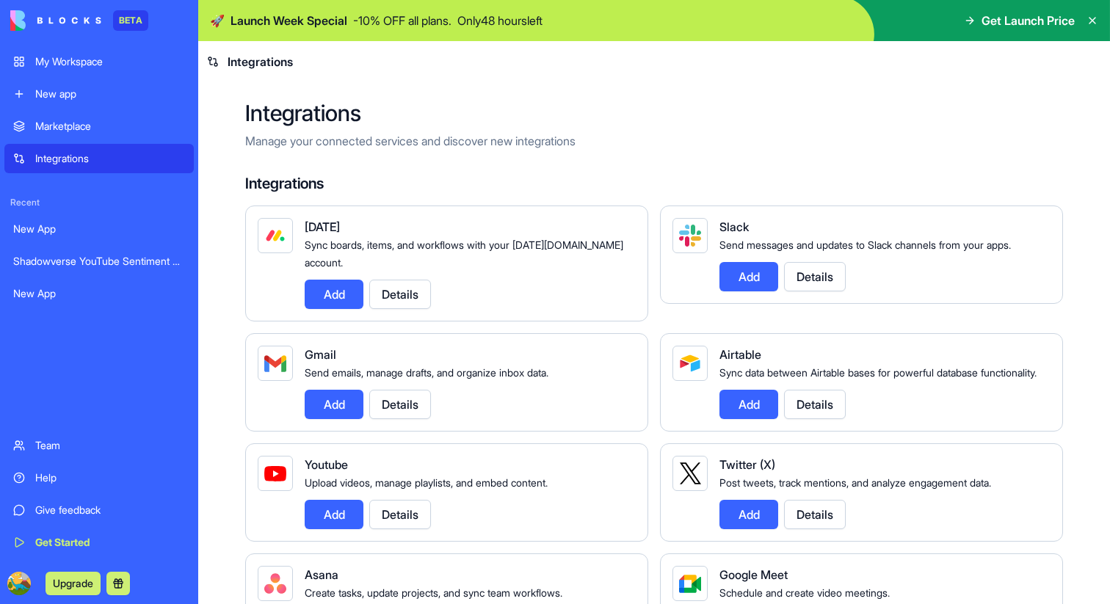
click at [76, 254] on div "Shadowverse YouTube Sentiment Analyzer" at bounding box center [99, 261] width 172 height 15
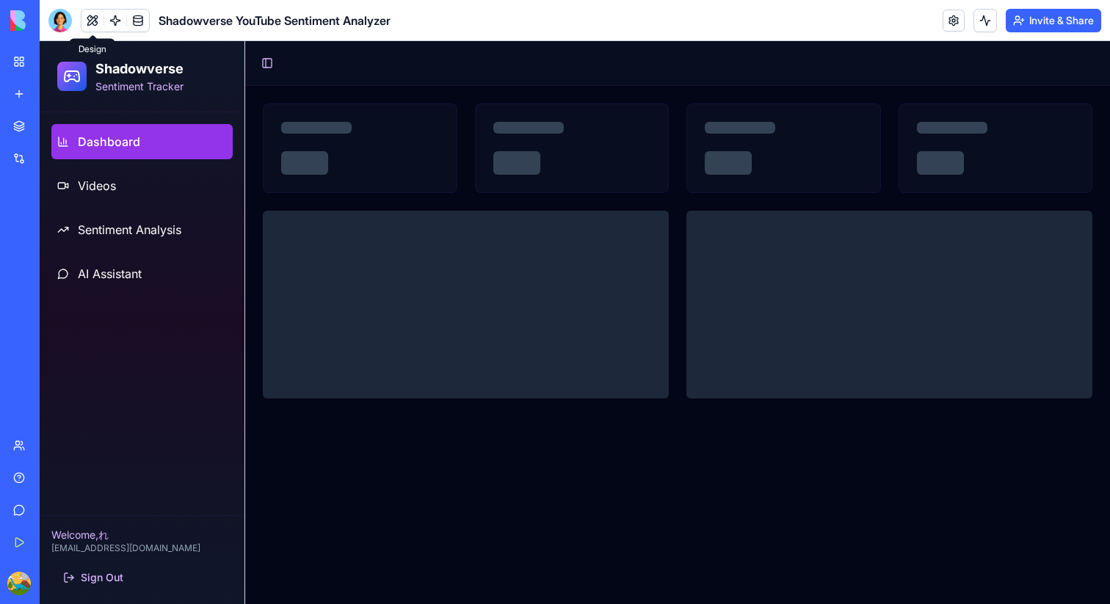
click at [94, 23] on button at bounding box center [93, 21] width 22 height 22
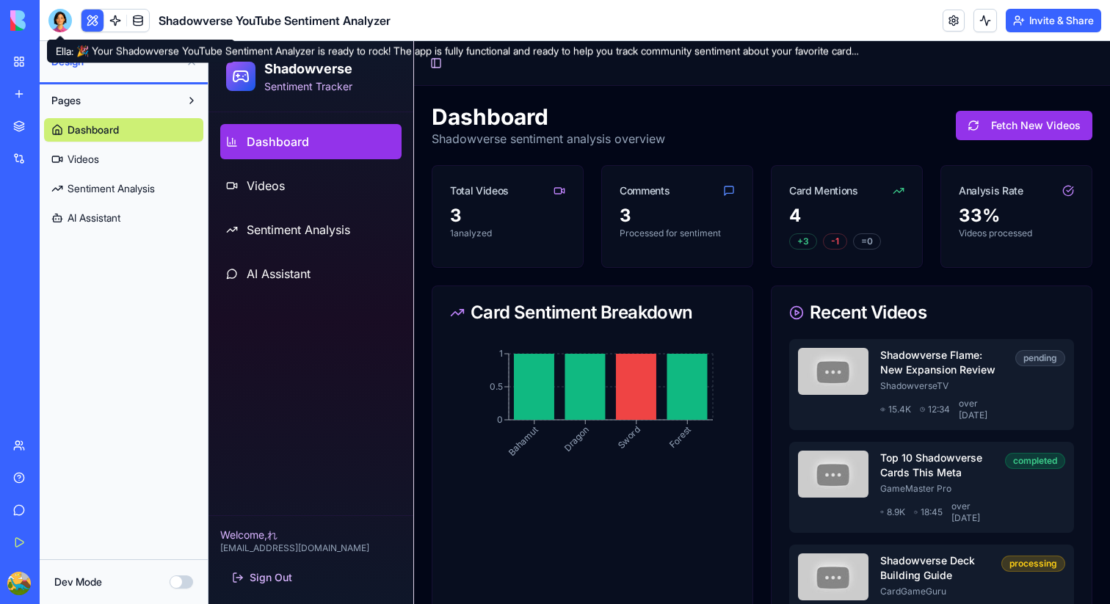
click at [59, 12] on div at bounding box center [60, 21] width 24 height 24
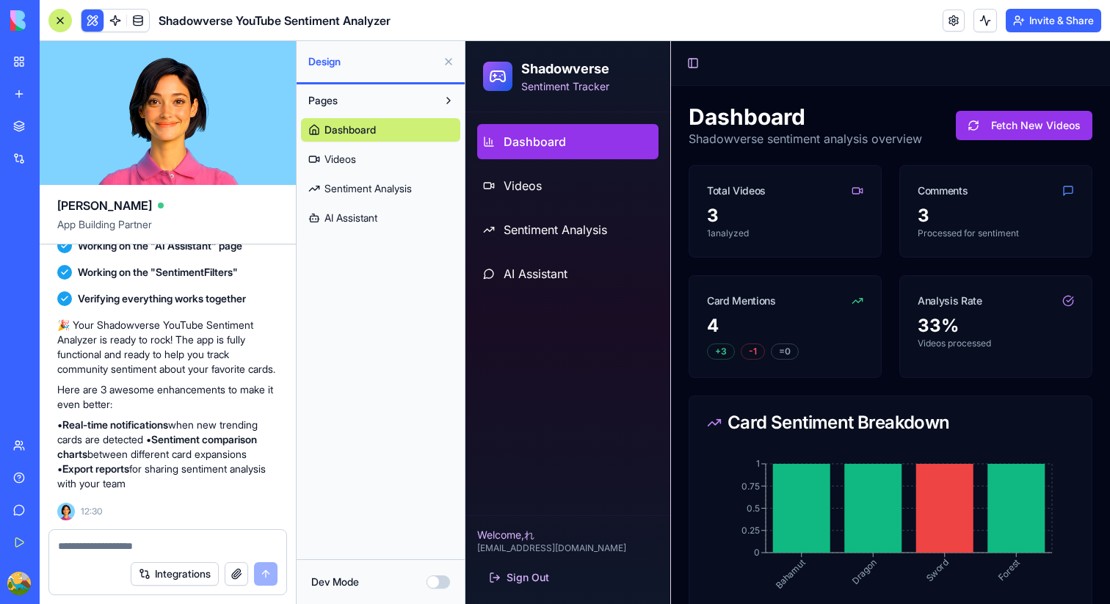
click at [192, 535] on div at bounding box center [167, 542] width 237 height 24
click at [134, 539] on textarea at bounding box center [168, 546] width 220 height 15
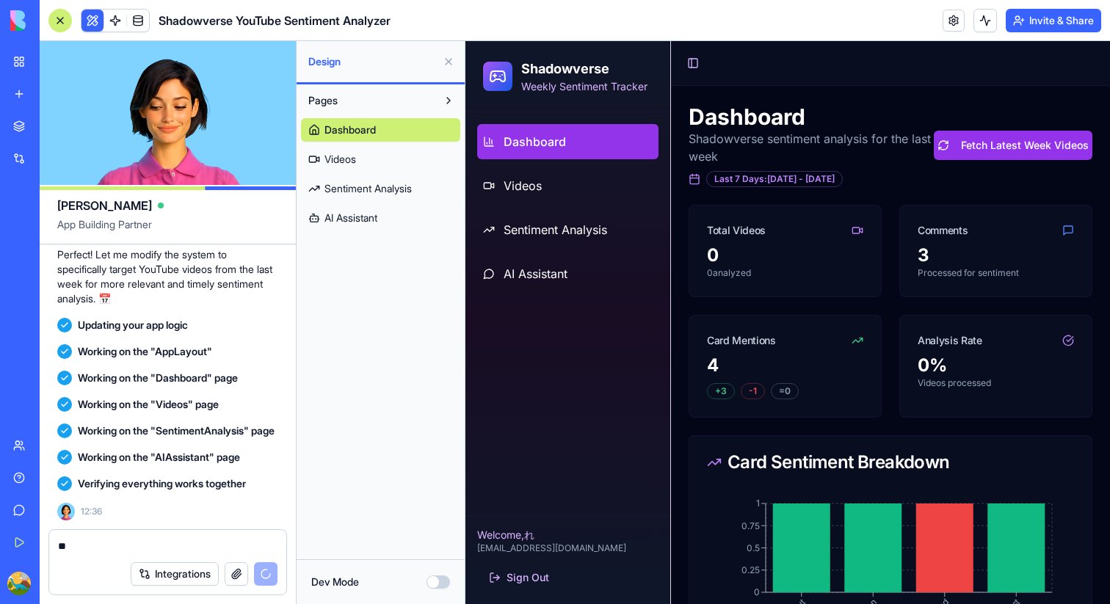
scroll to position [1257, 0]
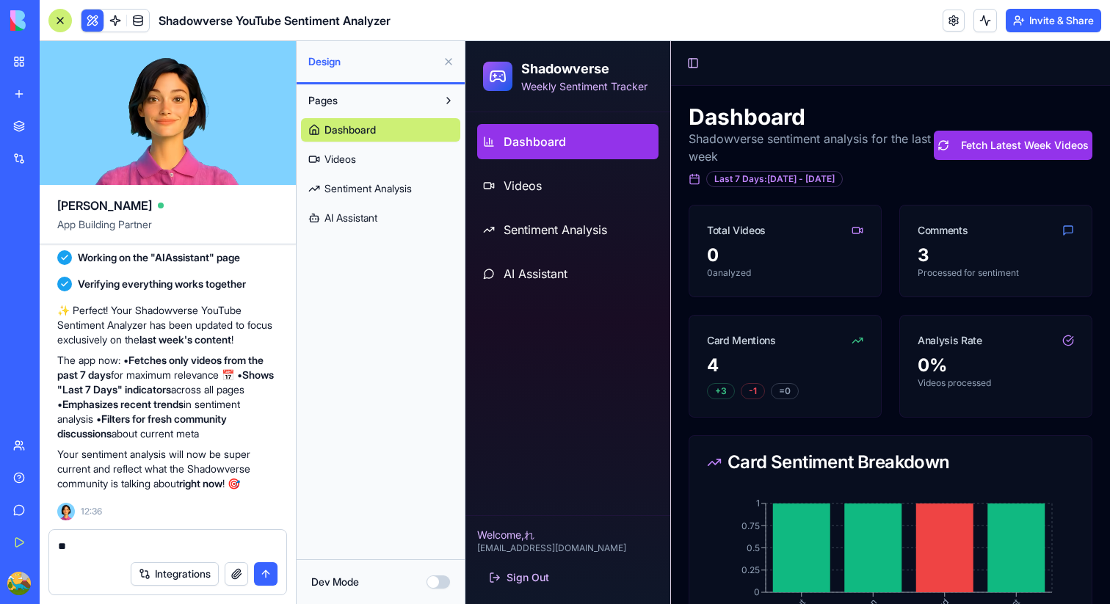
type textarea "**"
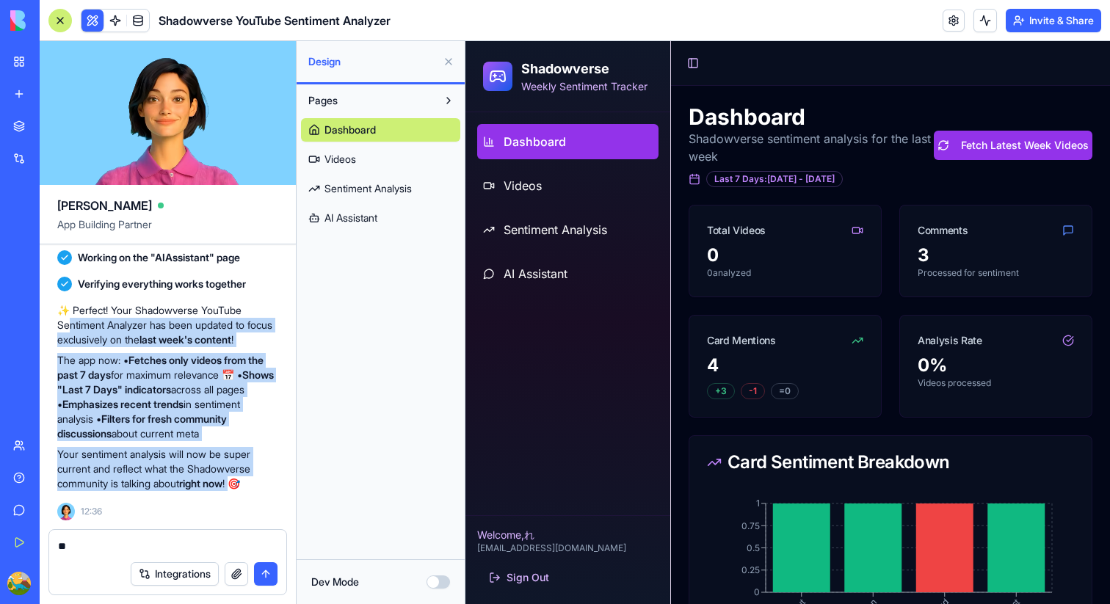
drag, startPoint x: 242, startPoint y: 484, endPoint x: 71, endPoint y: 320, distance: 236.9
click at [71, 320] on div "✨ Perfect! Your Shadowverse YouTube Sentiment Analyzer has been updated to focu…" at bounding box center [167, 397] width 221 height 188
copy div "ntiment Analyzer has been updated to focus exclusively on the last week's conte…"
click at [388, 135] on link "Dashboard" at bounding box center [380, 130] width 159 height 24
click at [118, 24] on span at bounding box center [115, 20] width 41 height 41
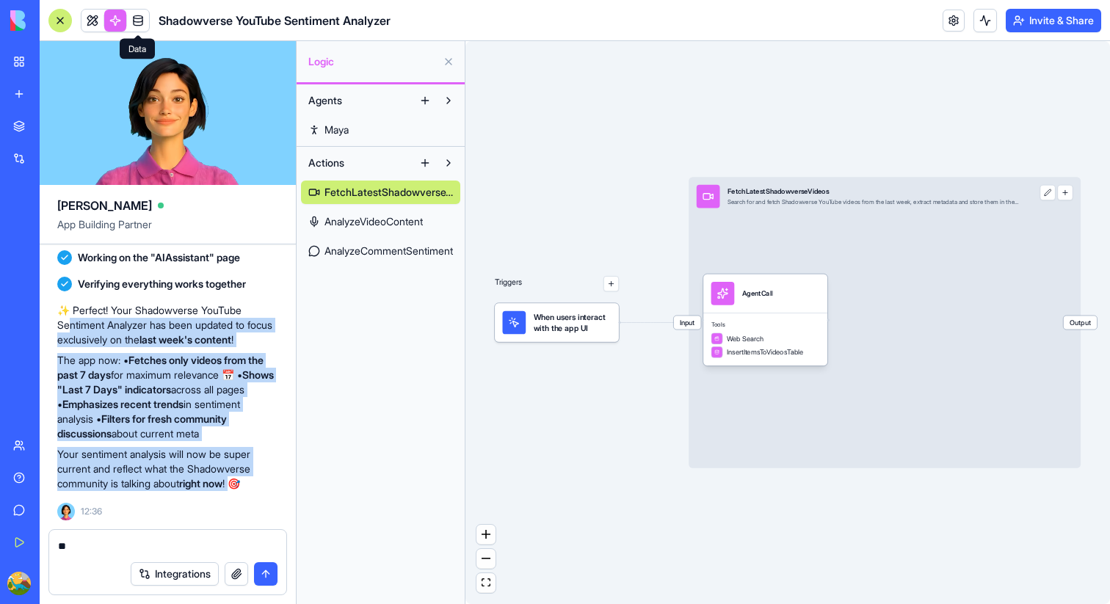
click at [139, 19] on link at bounding box center [138, 21] width 22 height 22
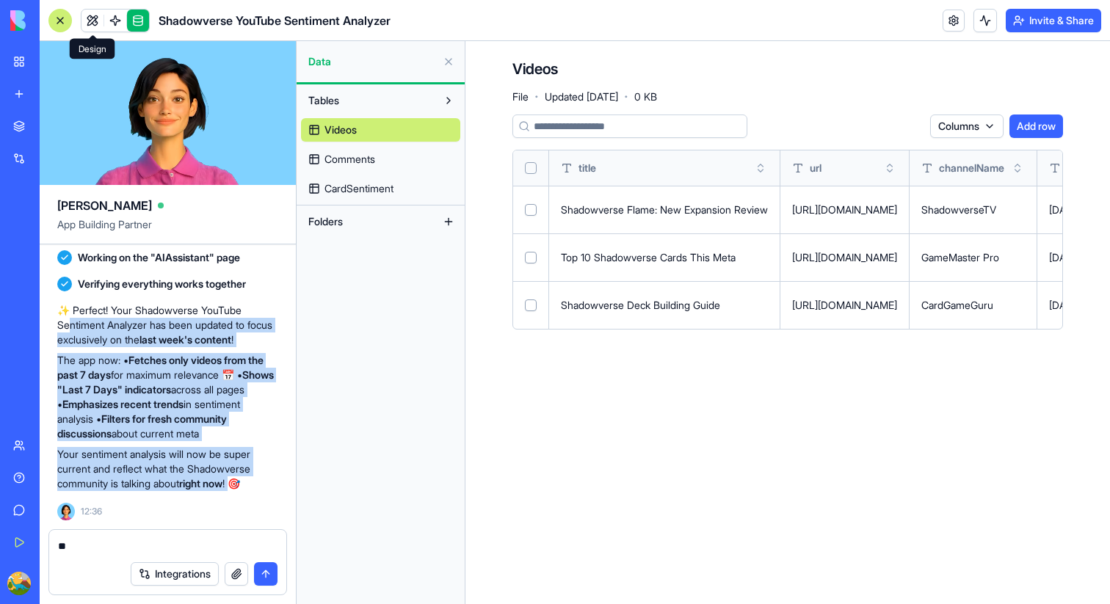
click at [91, 18] on link at bounding box center [93, 21] width 22 height 22
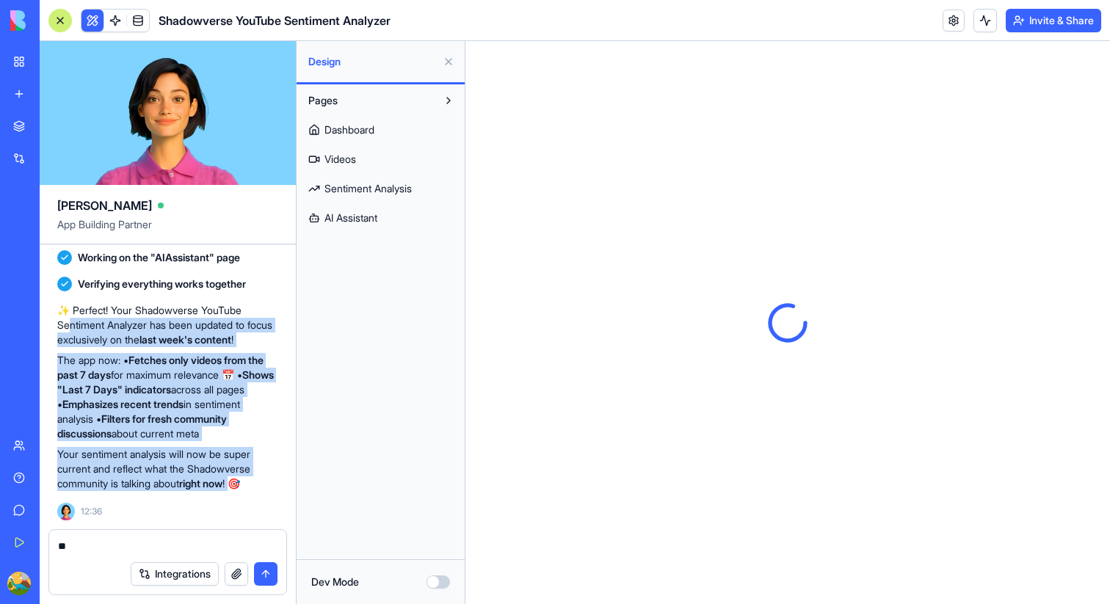
click at [62, 23] on div at bounding box center [60, 21] width 24 height 24
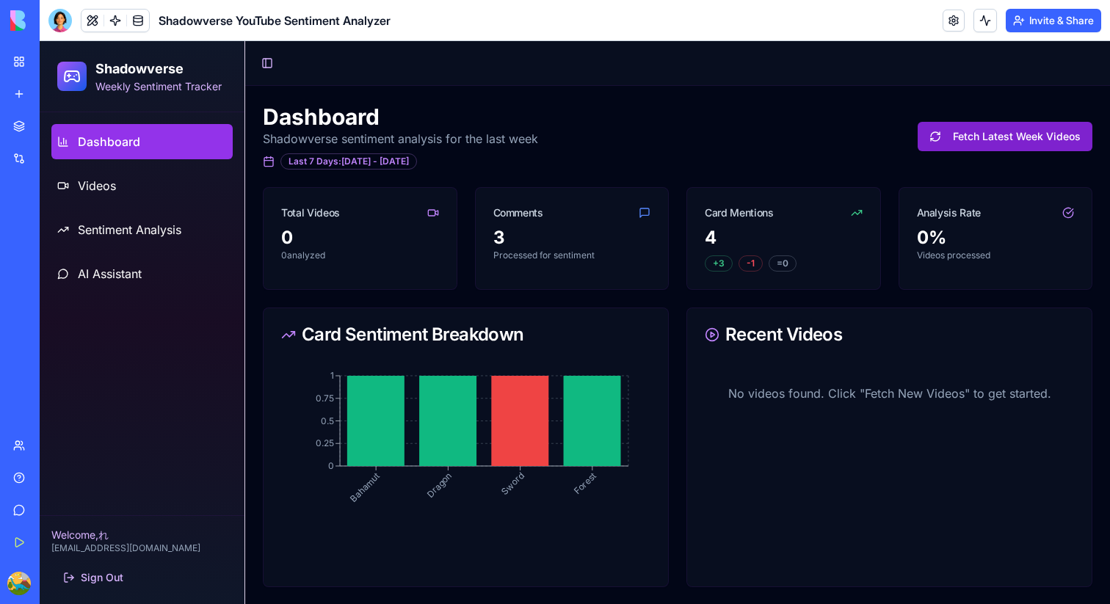
click at [1019, 151] on button "Fetch Latest Week Videos" at bounding box center [1005, 136] width 175 height 29
